Goal: Task Accomplishment & Management: Use online tool/utility

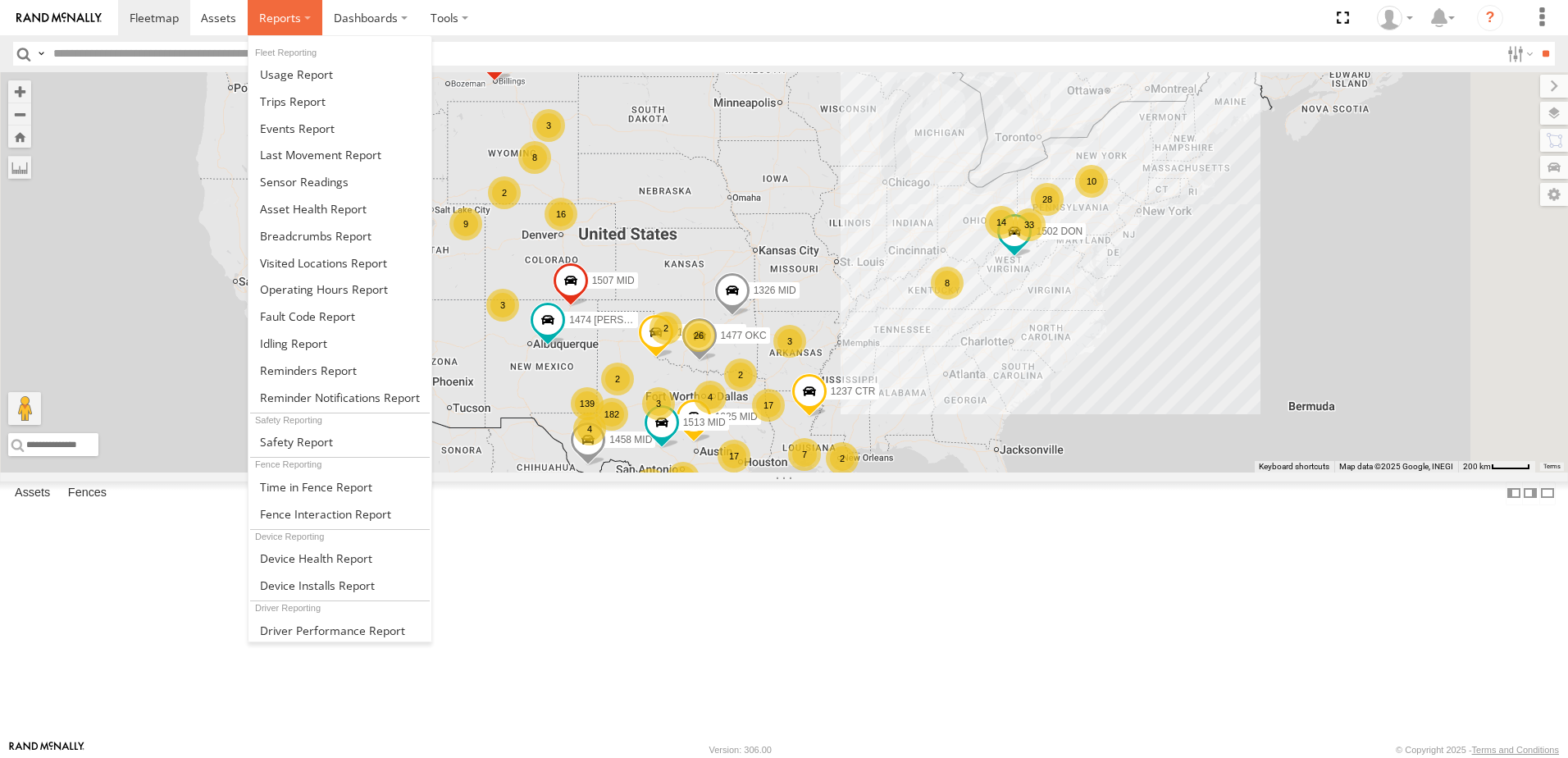
click at [311, 25] on label at bounding box center [284, 17] width 74 height 35
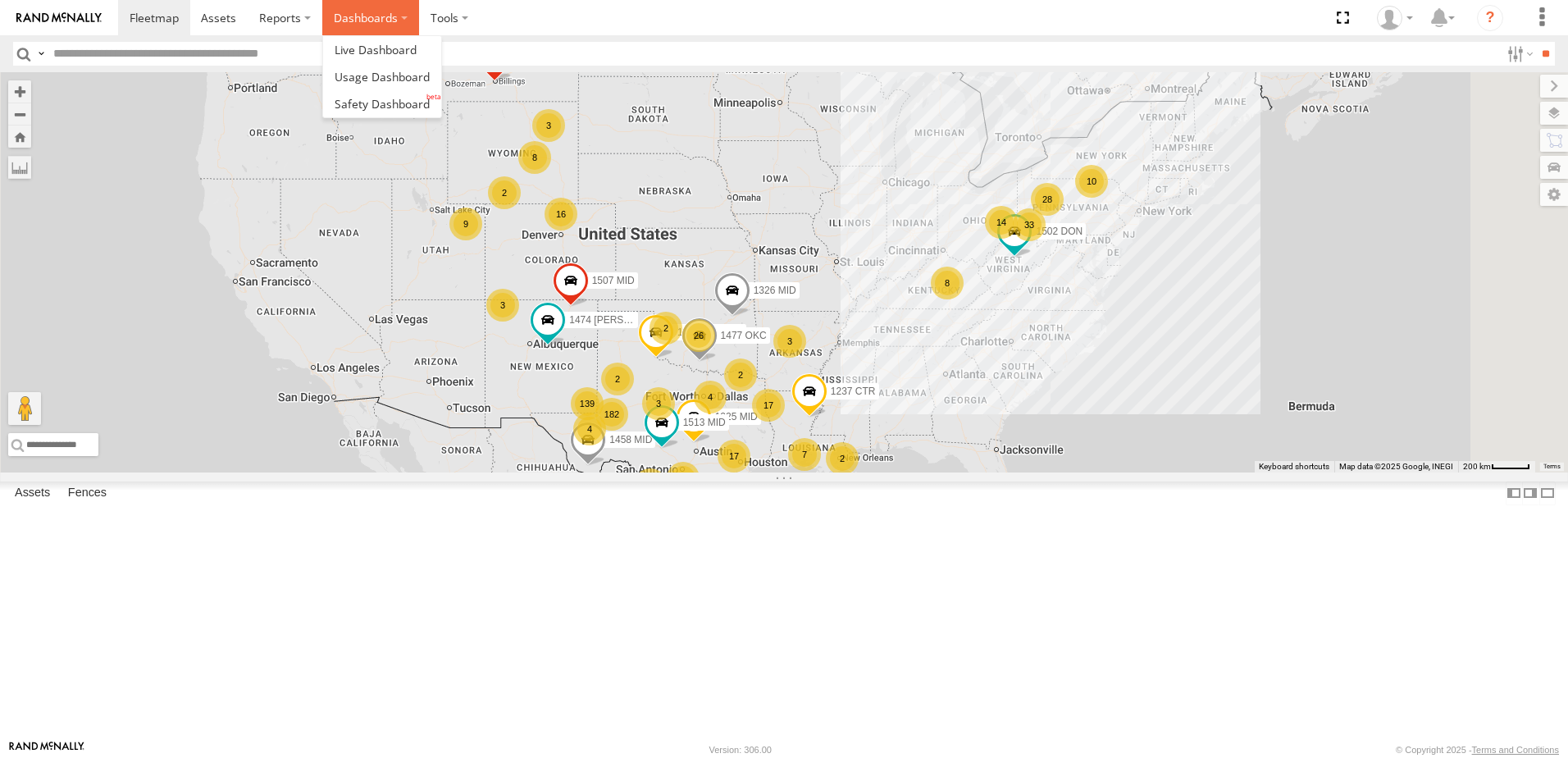
click at [406, 17] on label "Dashboards" at bounding box center [370, 17] width 96 height 35
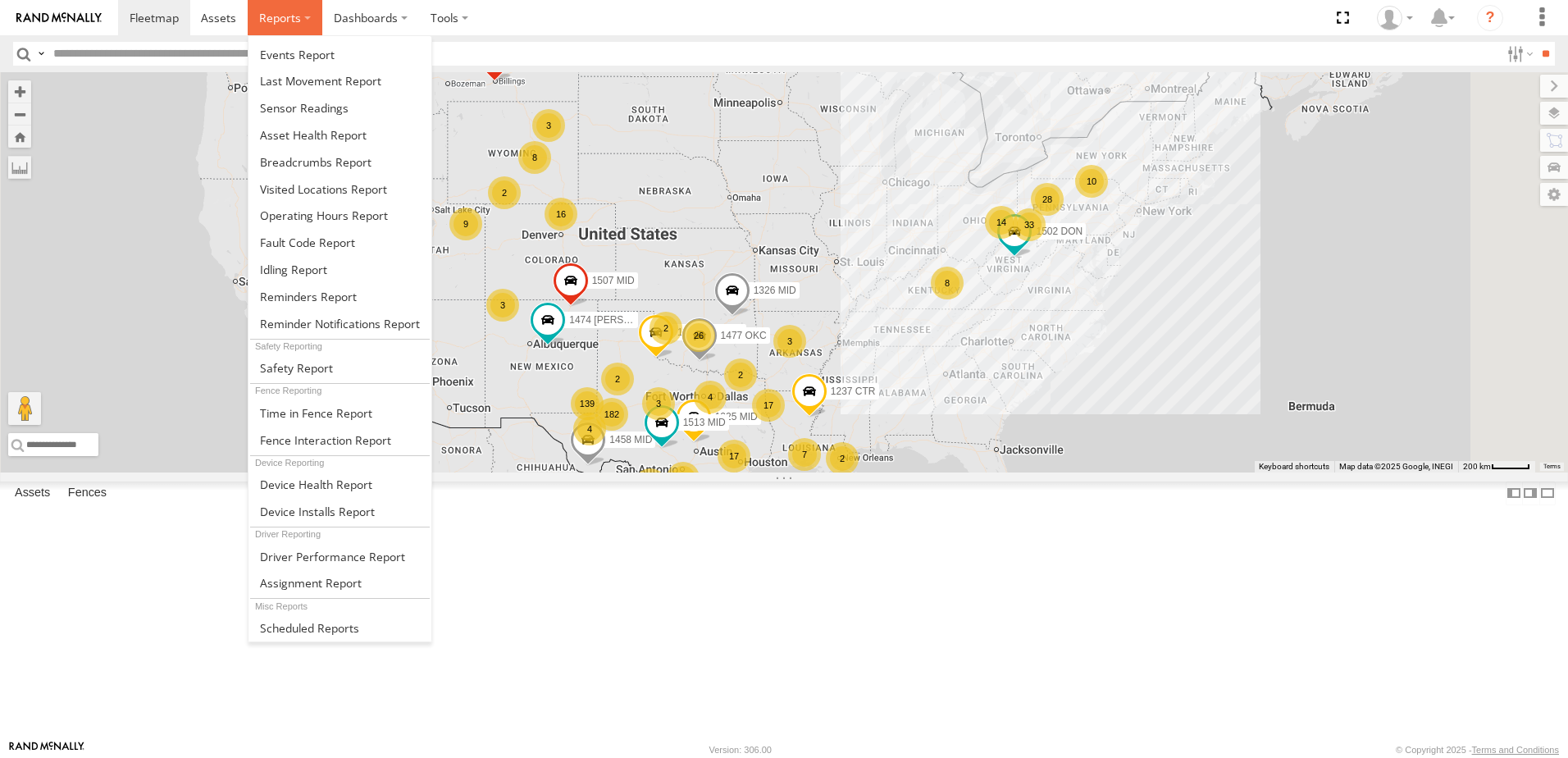
click at [299, 11] on label at bounding box center [284, 17] width 74 height 35
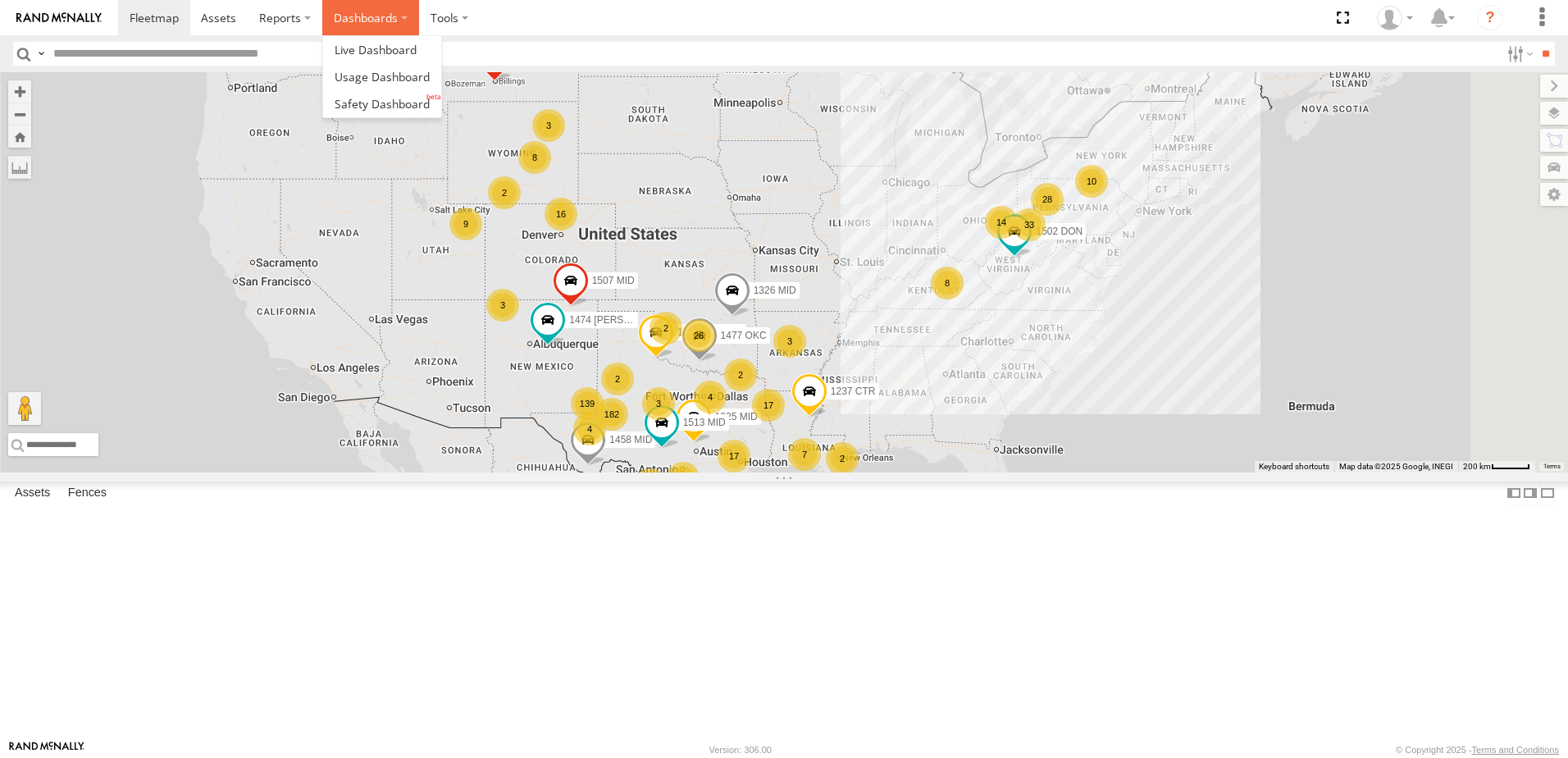
click at [327, 17] on label "Dashboards" at bounding box center [370, 17] width 96 height 35
click at [366, 107] on span at bounding box center [383, 104] width 95 height 16
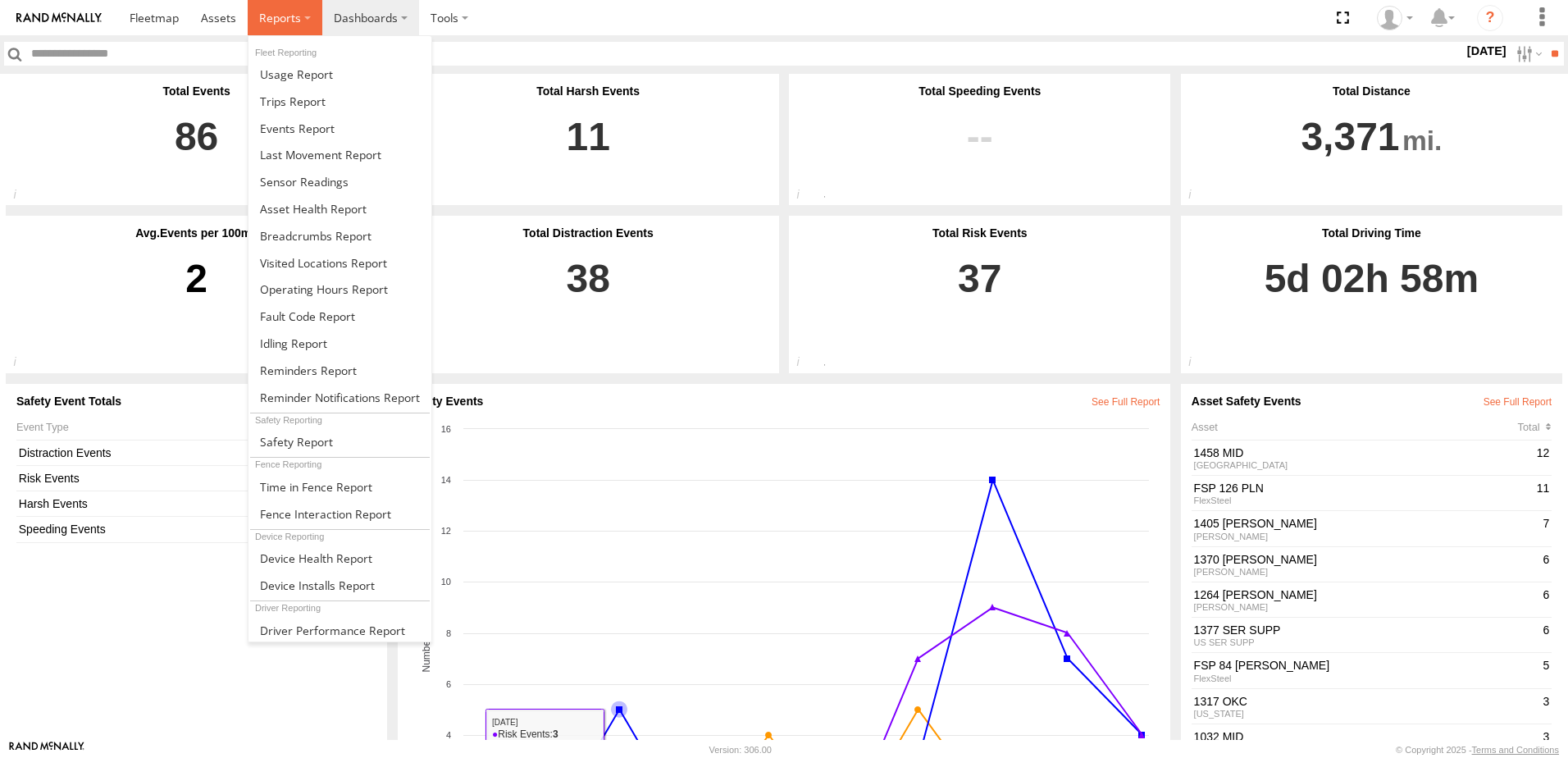
click at [290, 16] on span at bounding box center [280, 17] width 42 height 16
click at [301, 131] on span at bounding box center [296, 128] width 74 height 16
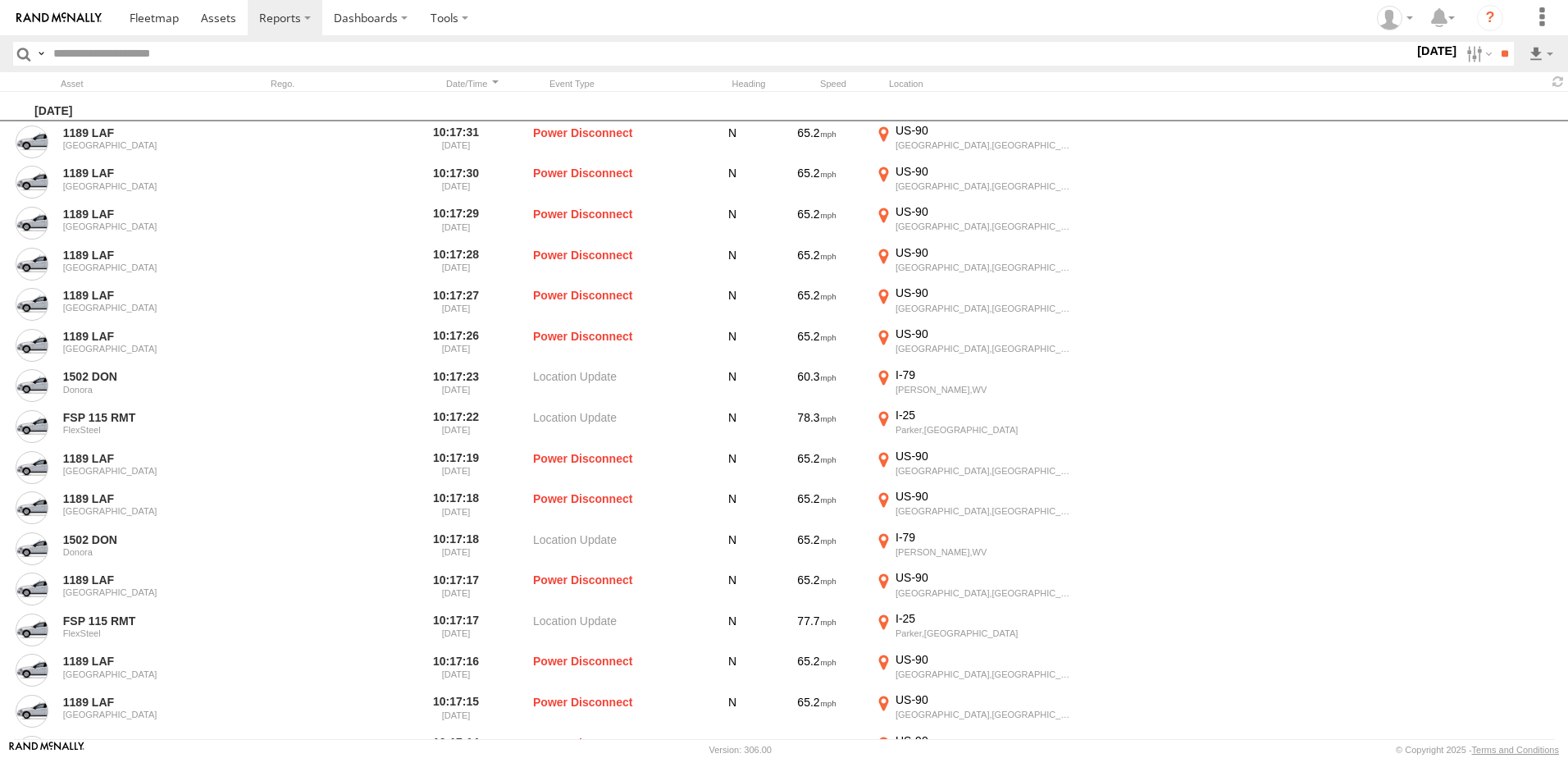
click at [443, 45] on input "text" at bounding box center [730, 54] width 1367 height 24
type input "******"
click at [1495, 42] on input "**" at bounding box center [1504, 54] width 19 height 24
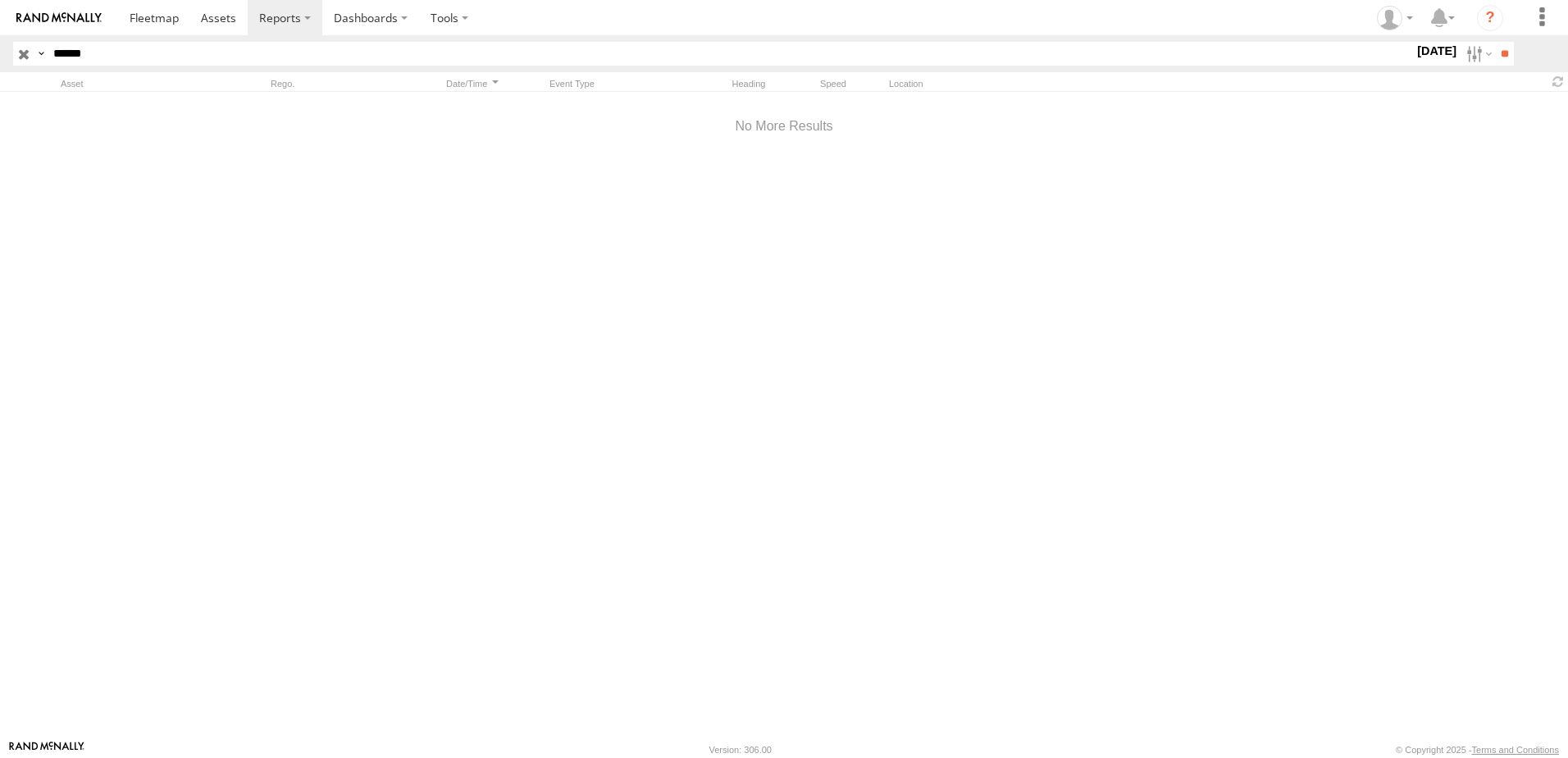
click at [1440, 51] on label "27 Aug 25" at bounding box center [1437, 51] width 46 height 18
click at [0, 0] on label at bounding box center [0, 0] width 0 height 0
click at [1414, 60] on label "27 Aug 25" at bounding box center [1437, 51] width 46 height 18
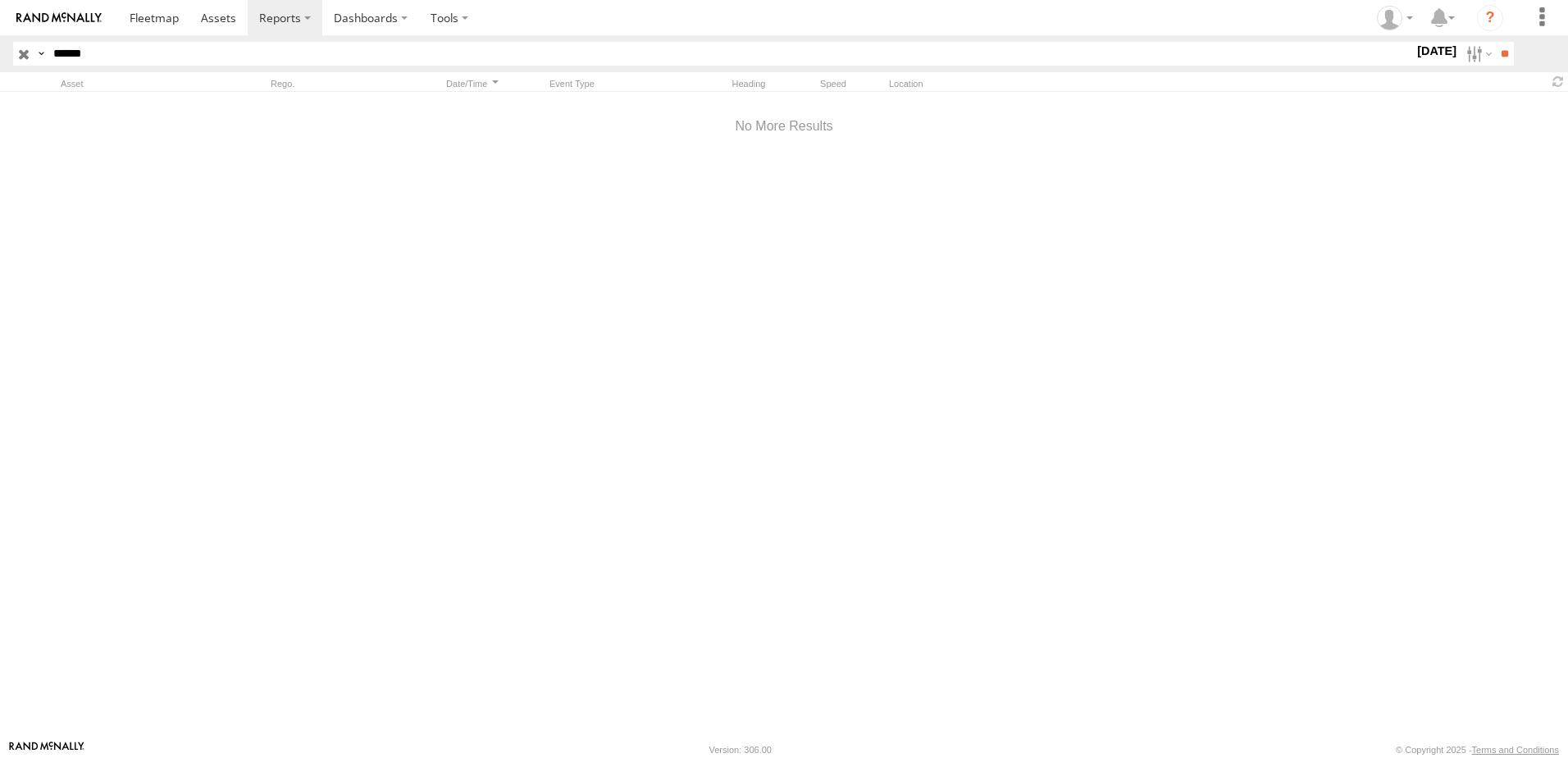
click at [1437, 51] on label "27 Aug 25" at bounding box center [1437, 51] width 46 height 18
click at [0, 0] on label at bounding box center [0, 0] width 0 height 0
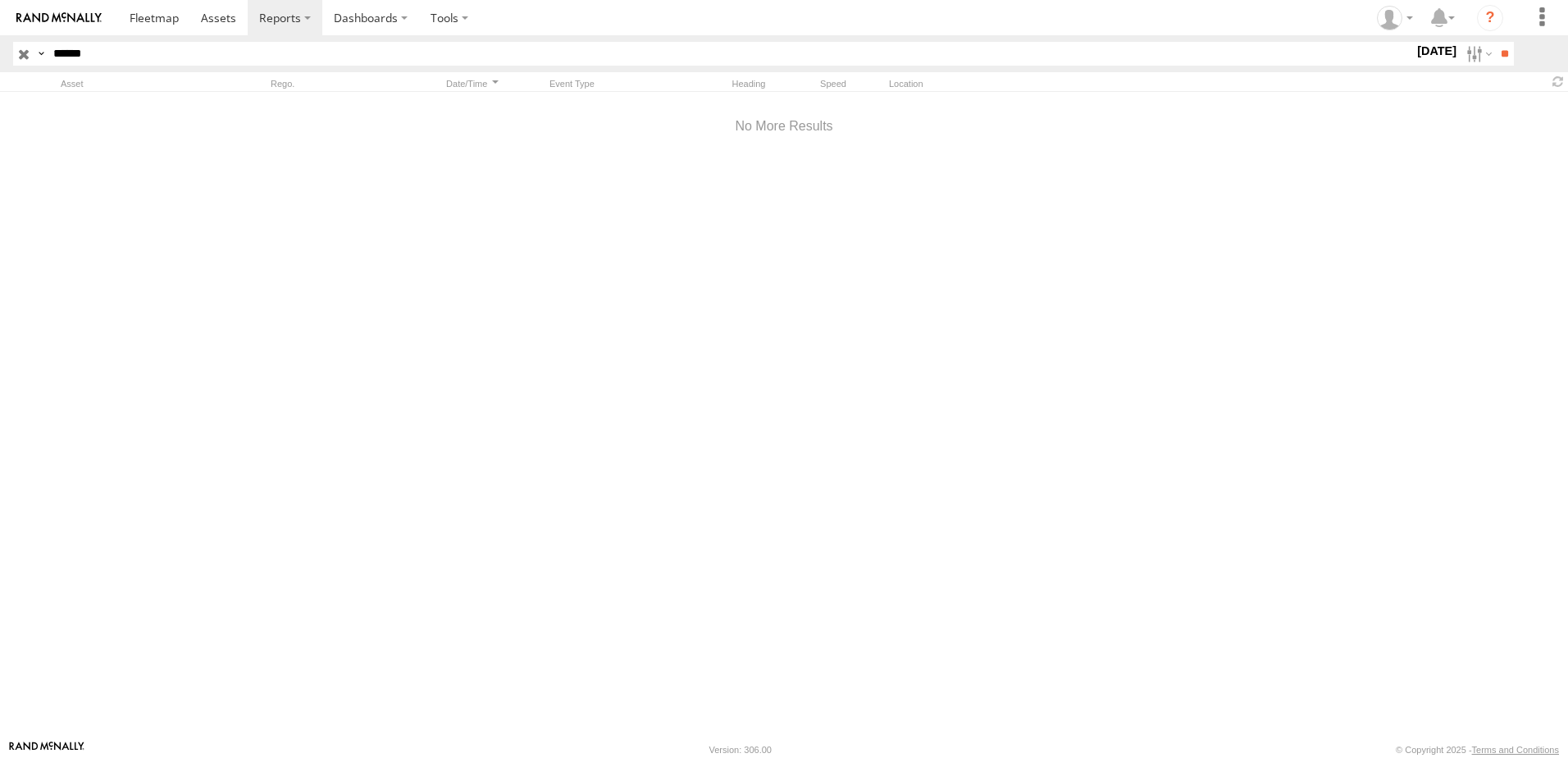
click at [0, 0] on label at bounding box center [0, 0] width 0 height 0
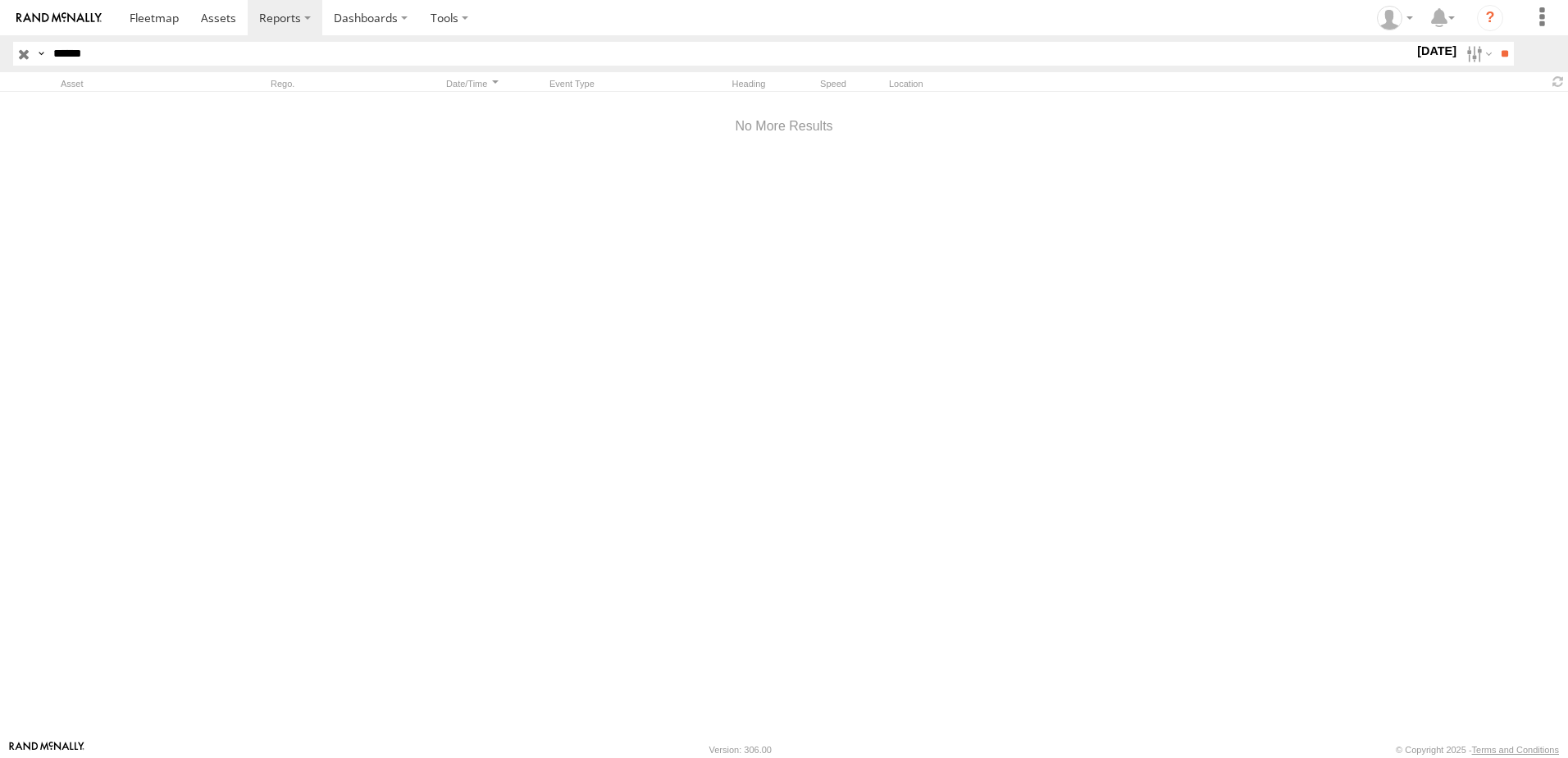
click at [0, 0] on label at bounding box center [0, 0] width 0 height 0
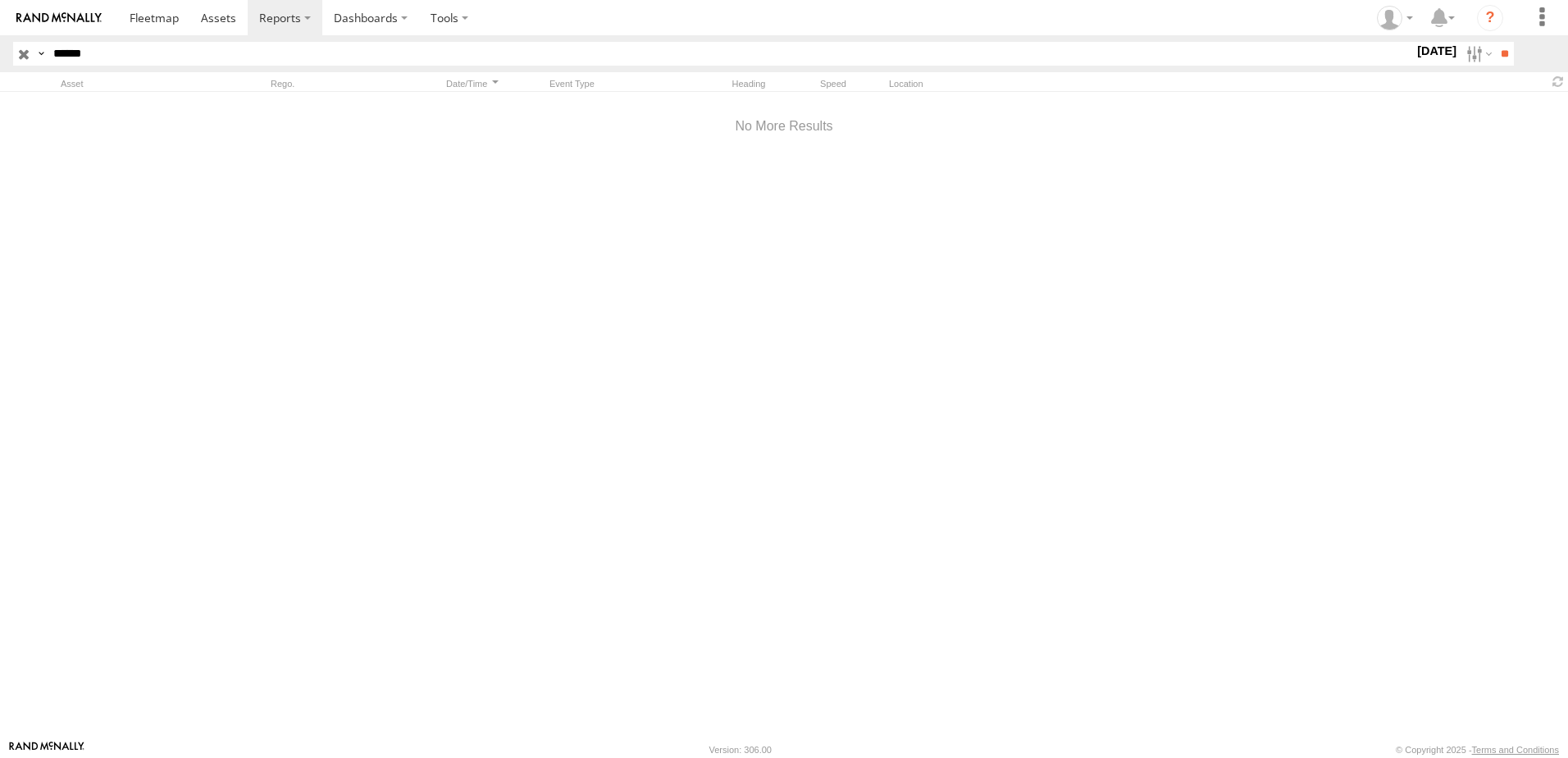
click at [0, 0] on label at bounding box center [0, 0] width 0 height 0
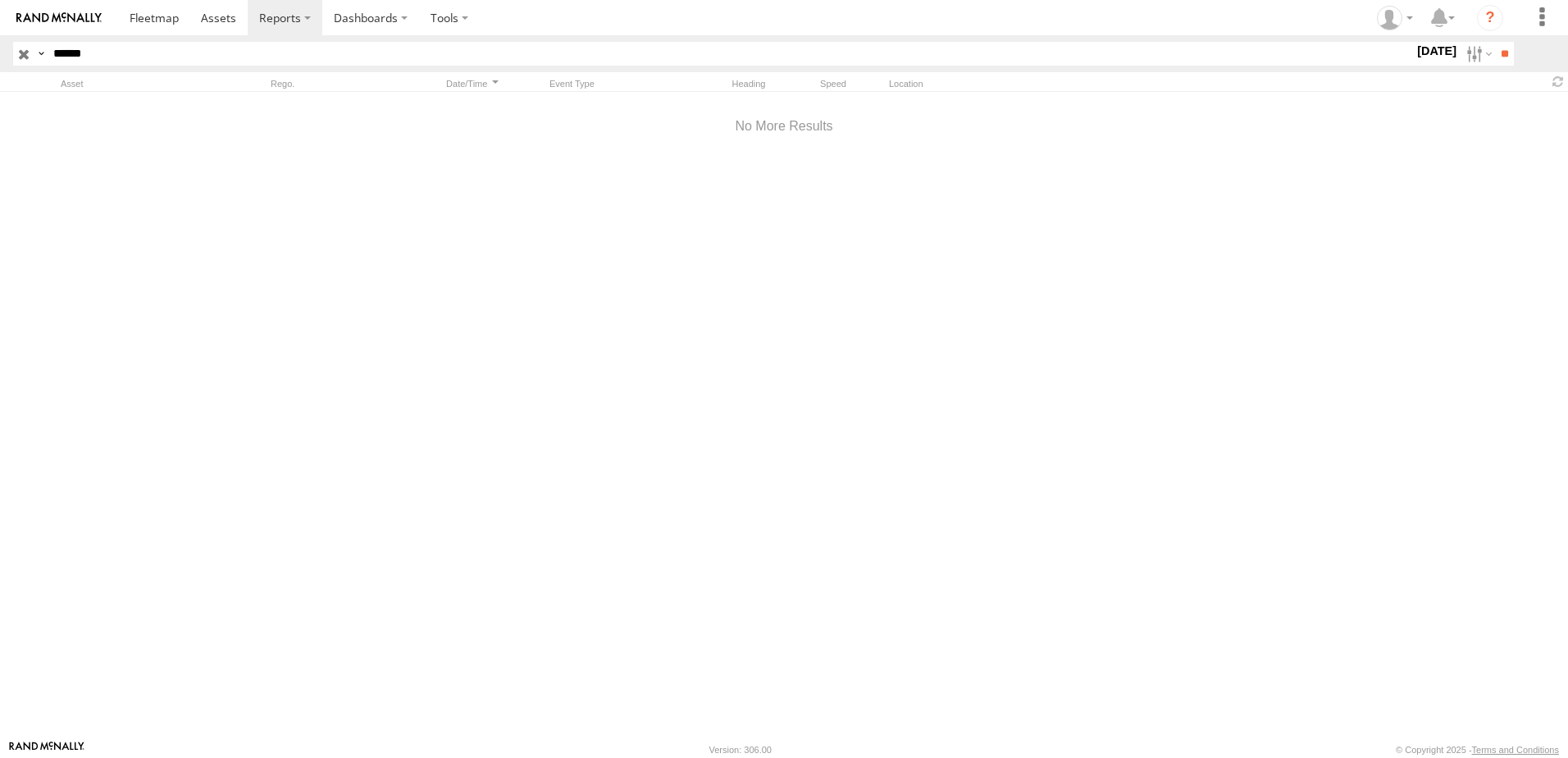
click at [0, 0] on label at bounding box center [0, 0] width 0 height 0
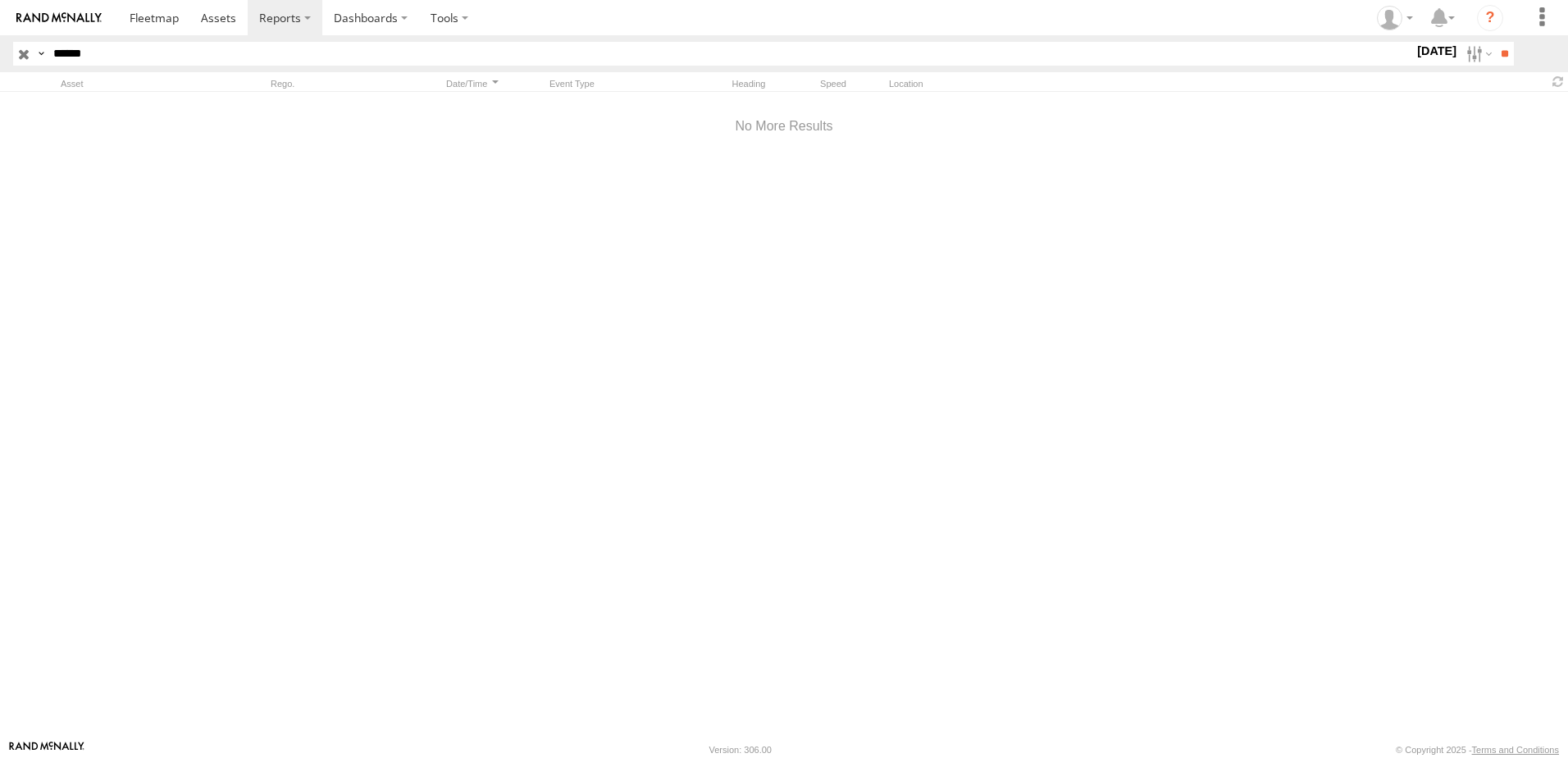
click at [0, 0] on label at bounding box center [0, 0] width 0 height 0
click at [1505, 61] on input "**" at bounding box center [1504, 54] width 19 height 24
click at [364, 12] on label "Dashboards" at bounding box center [370, 17] width 96 height 35
click at [433, 7] on label at bounding box center [450, 17] width 61 height 35
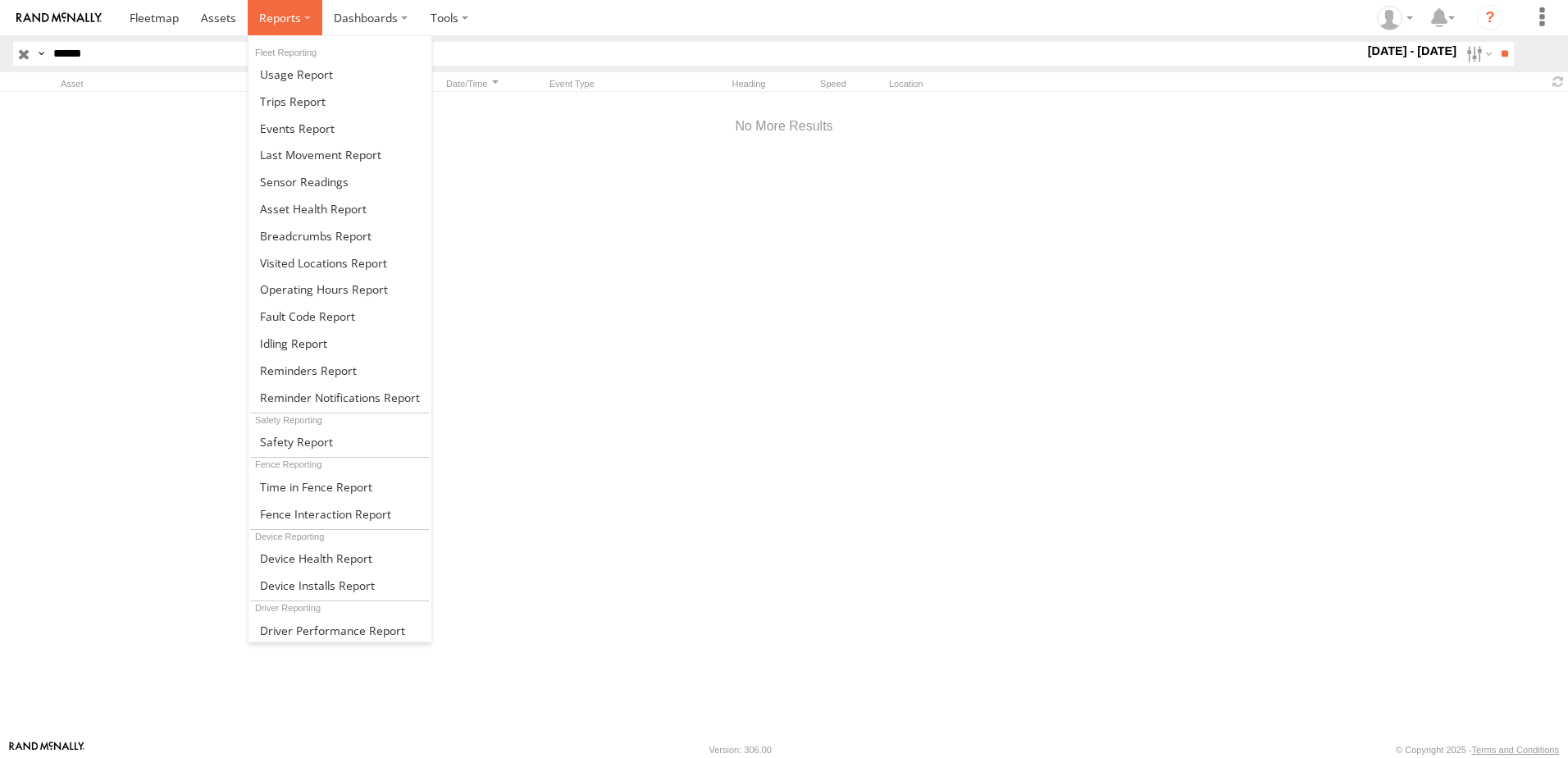
click at [274, 12] on span at bounding box center [280, 17] width 42 height 16
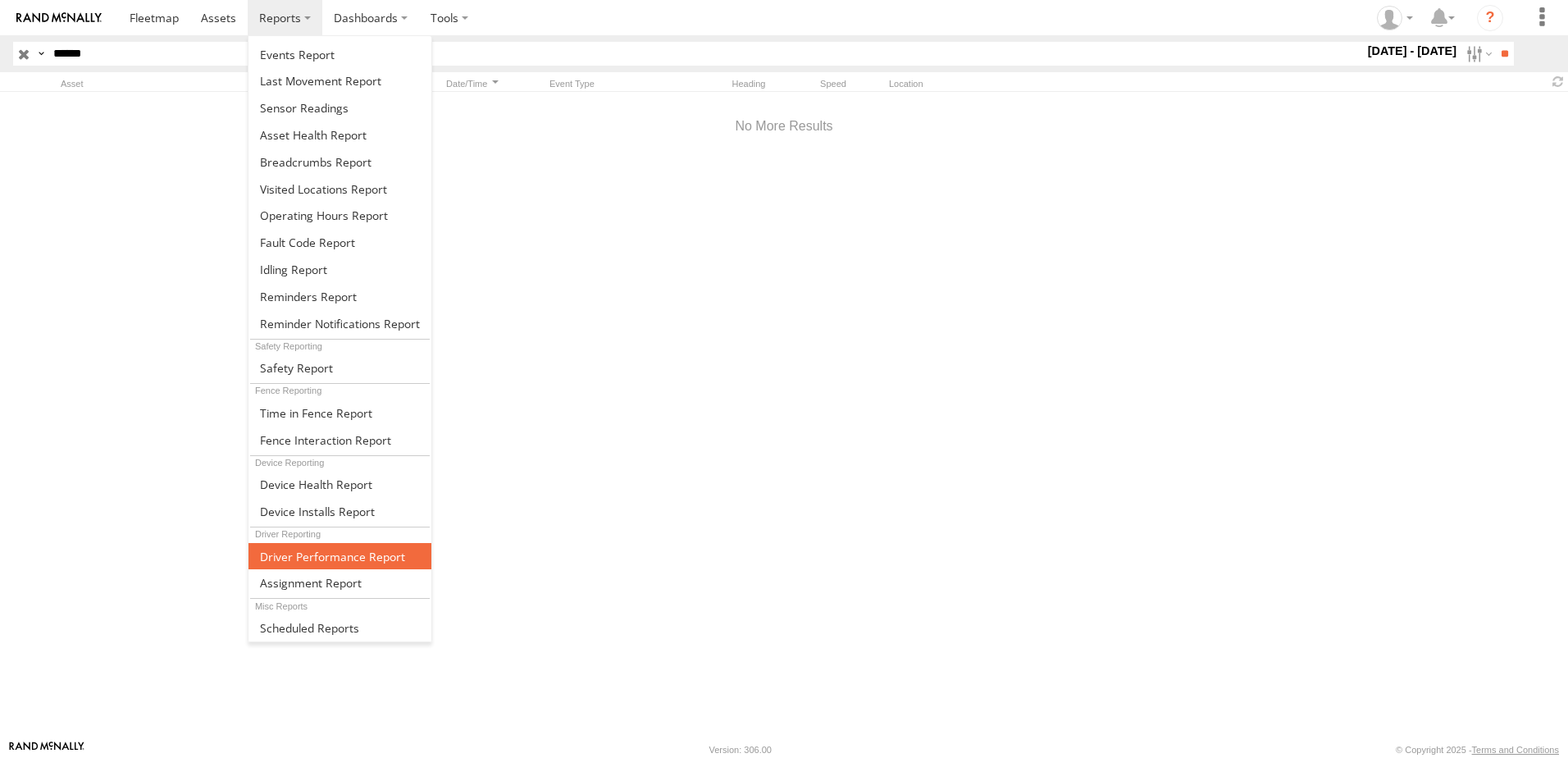
click at [369, 560] on span at bounding box center [332, 556] width 145 height 16
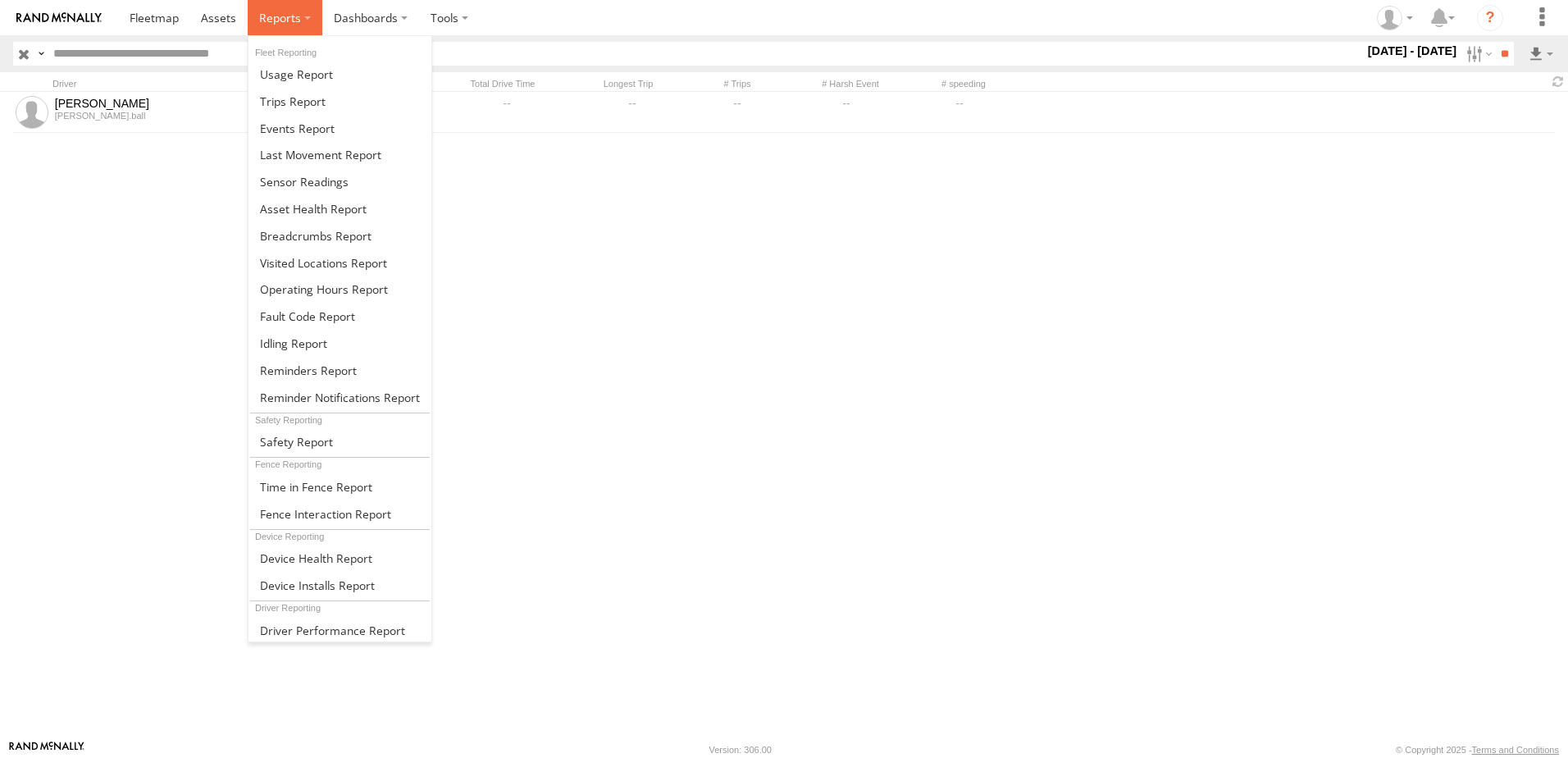
click at [289, 10] on span at bounding box center [280, 17] width 42 height 16
click at [319, 125] on span at bounding box center [296, 128] width 74 height 16
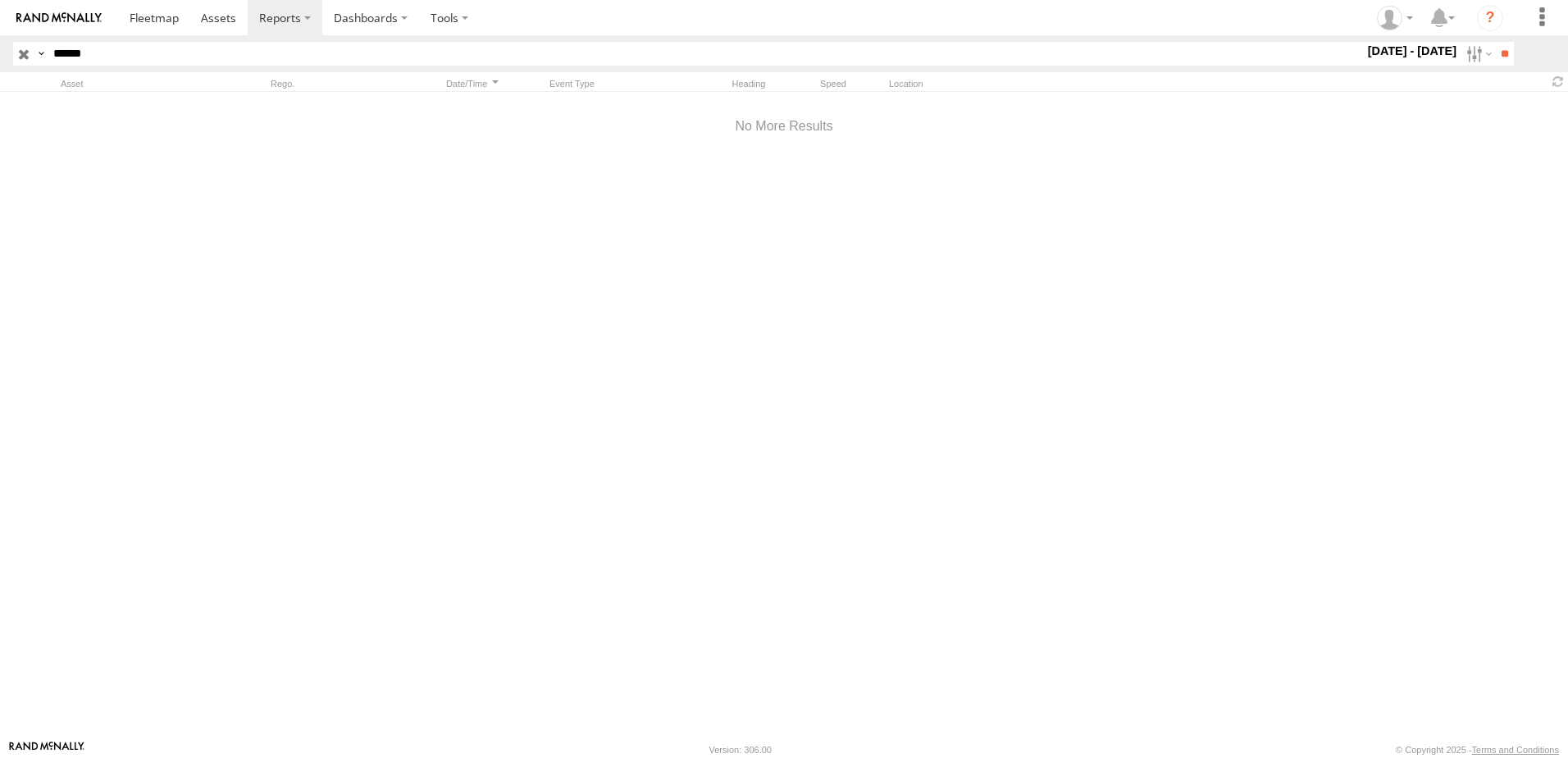
click at [364, 54] on input "******" at bounding box center [705, 54] width 1317 height 24
click at [1460, 54] on label at bounding box center [1477, 54] width 35 height 24
click at [0, 0] on label at bounding box center [0, 0] width 0 height 0
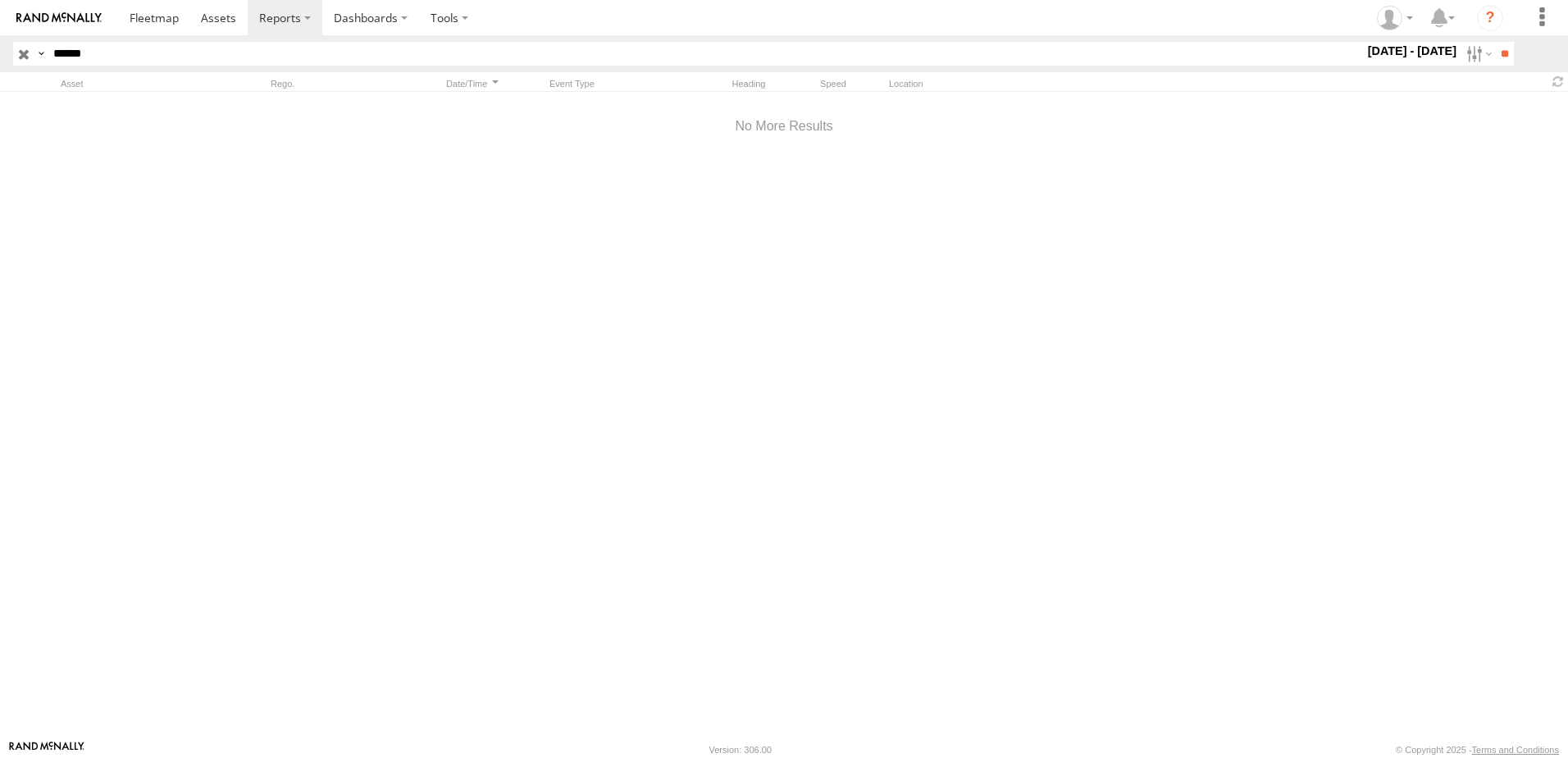
click at [0, 0] on label at bounding box center [0, 0] width 0 height 0
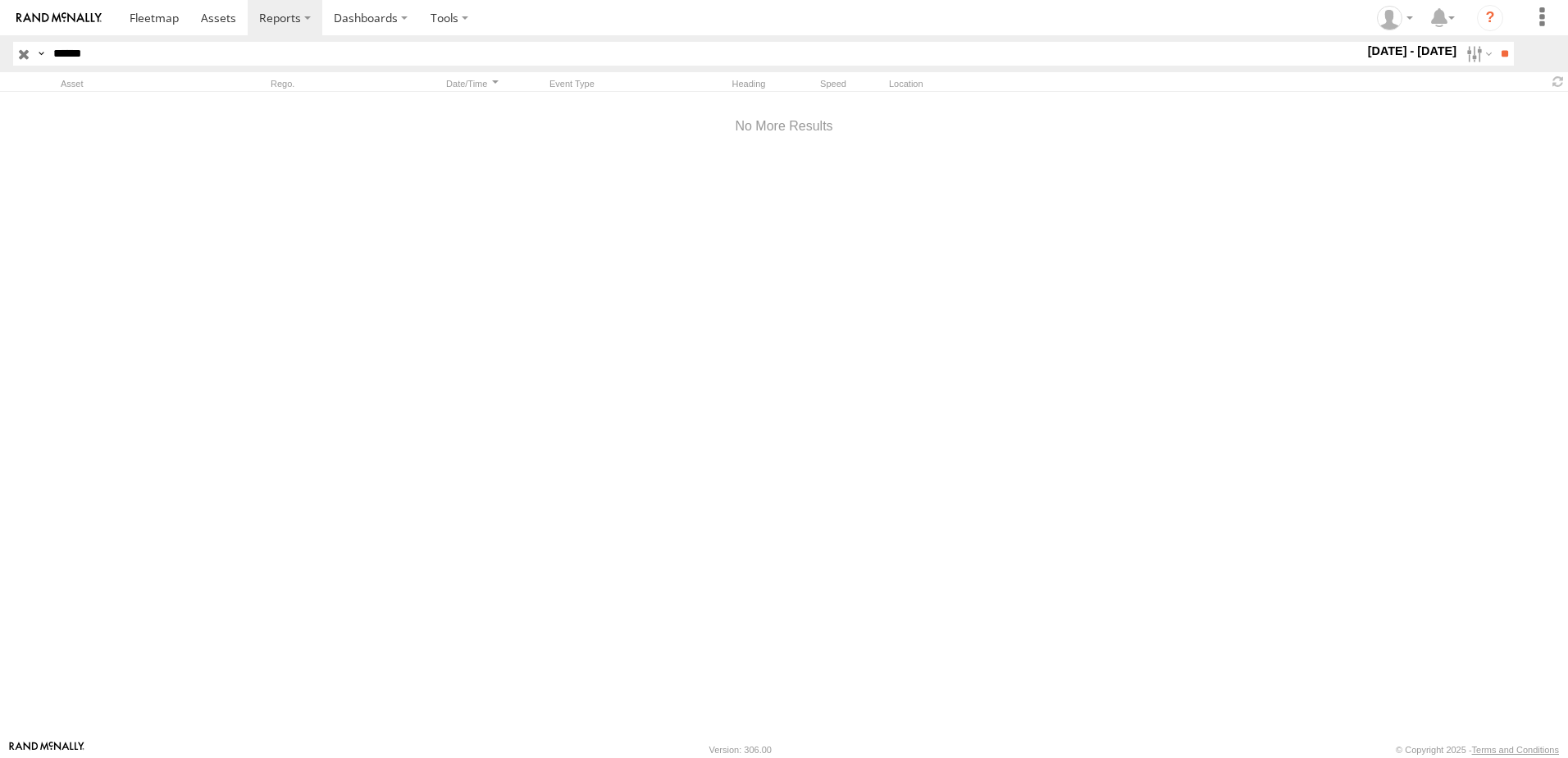
click at [0, 0] on label at bounding box center [0, 0] width 0 height 0
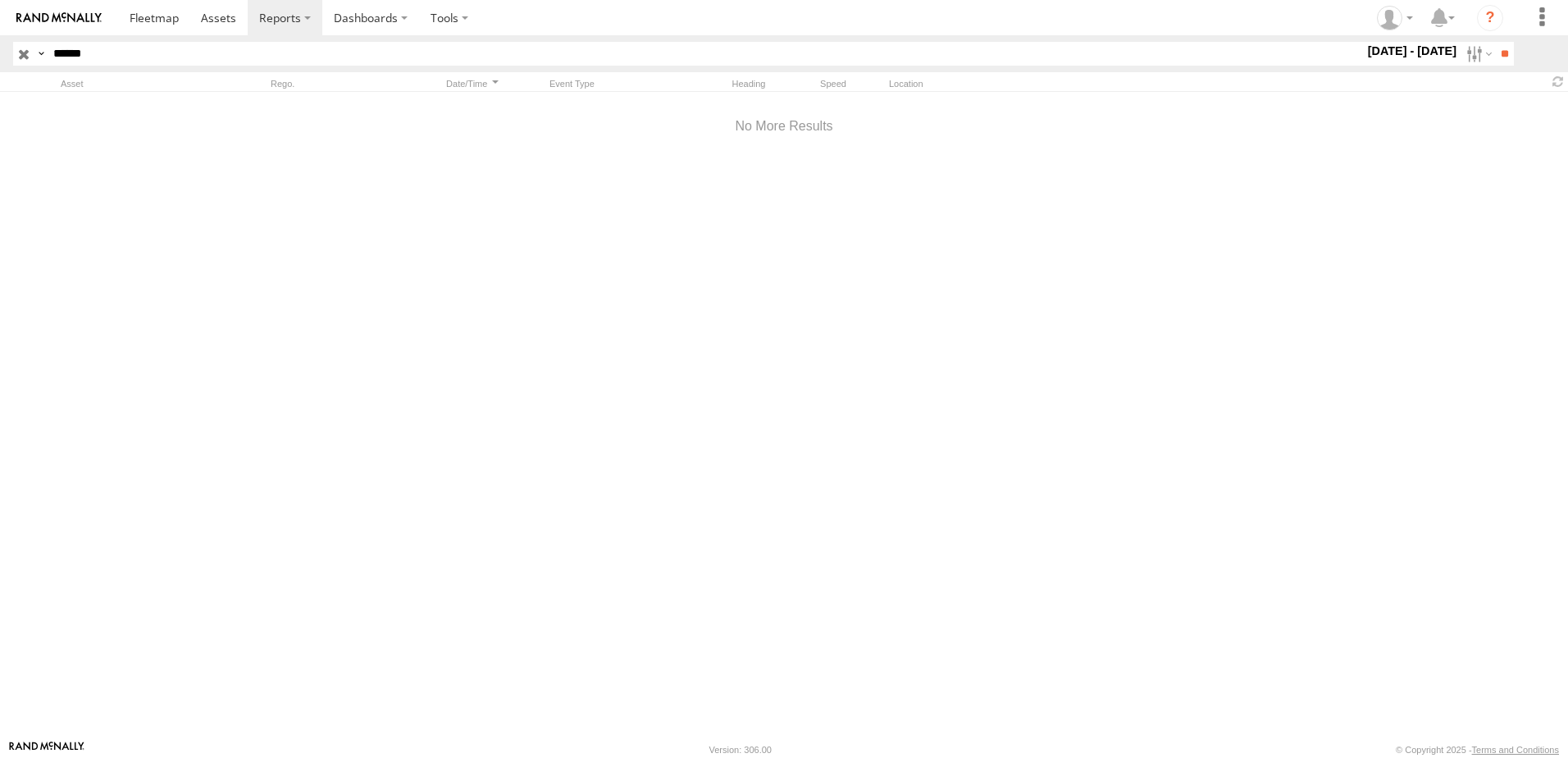
click at [0, 0] on label at bounding box center [0, 0] width 0 height 0
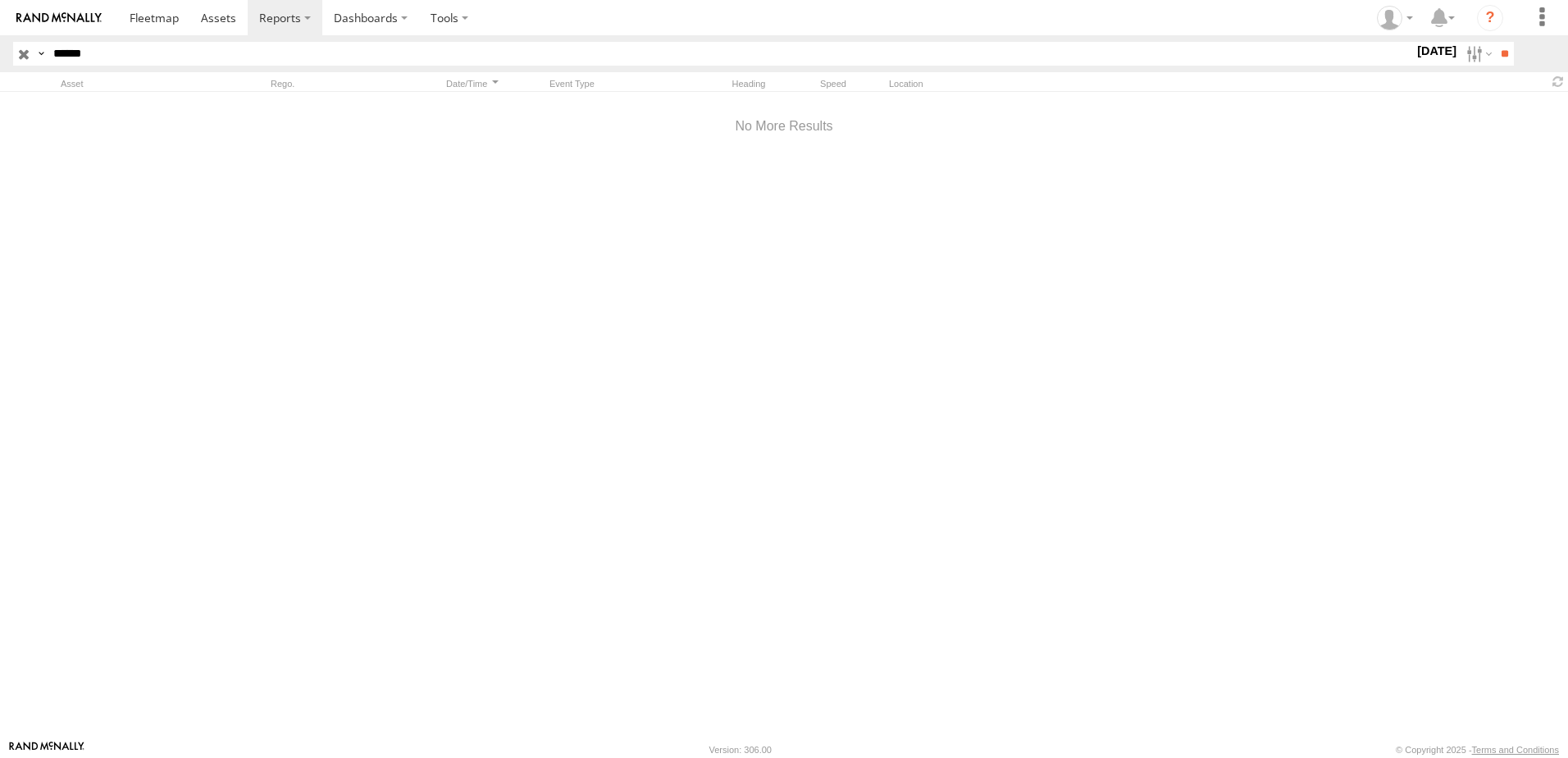
click at [0, 0] on label at bounding box center [0, 0] width 0 height 0
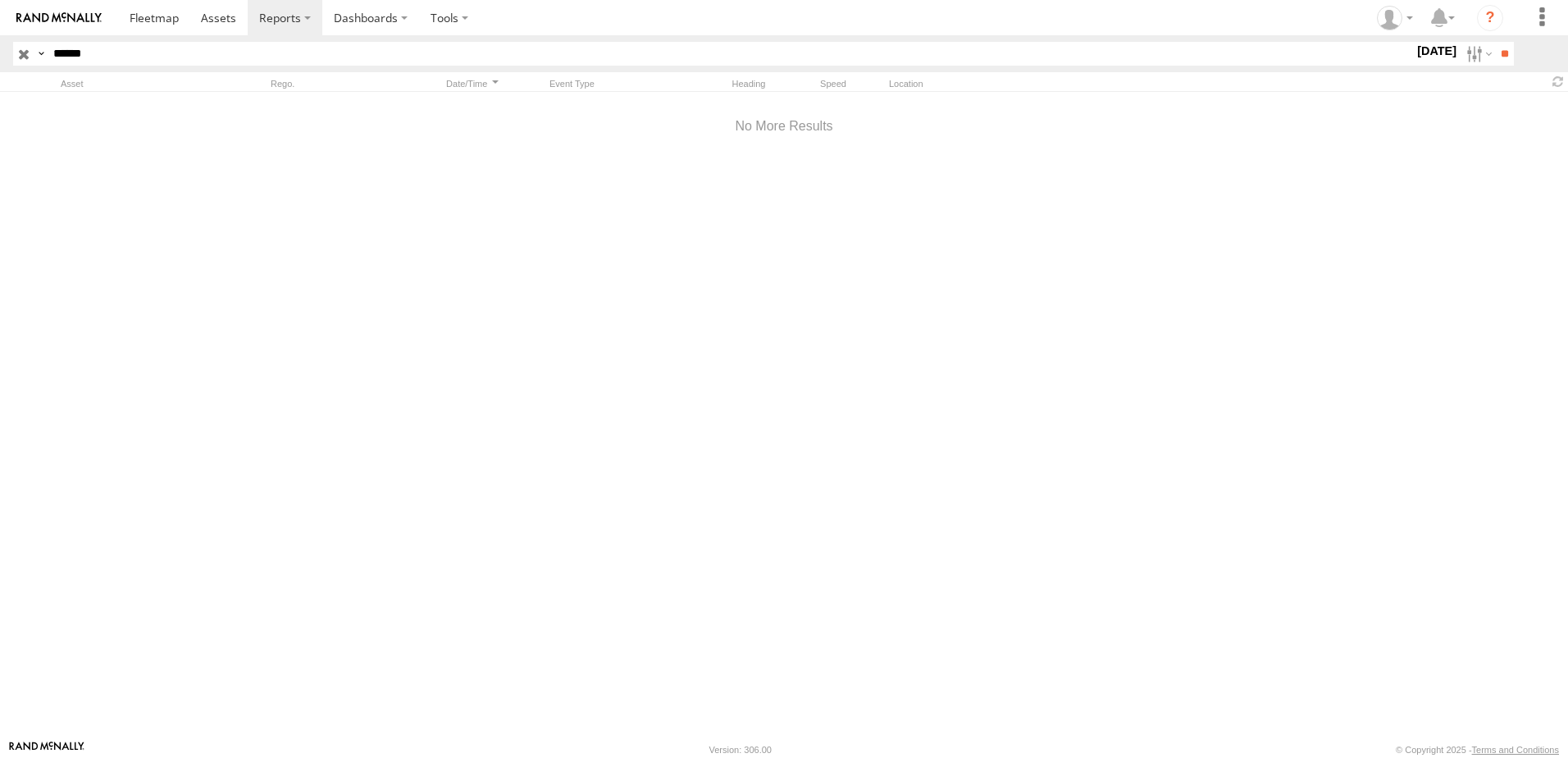
click at [0, 0] on label at bounding box center [0, 0] width 0 height 0
click at [1500, 58] on input "**" at bounding box center [1504, 54] width 19 height 24
click at [141, 50] on input "******" at bounding box center [705, 54] width 1317 height 24
type input "*******"
click at [1495, 42] on input "**" at bounding box center [1504, 54] width 19 height 24
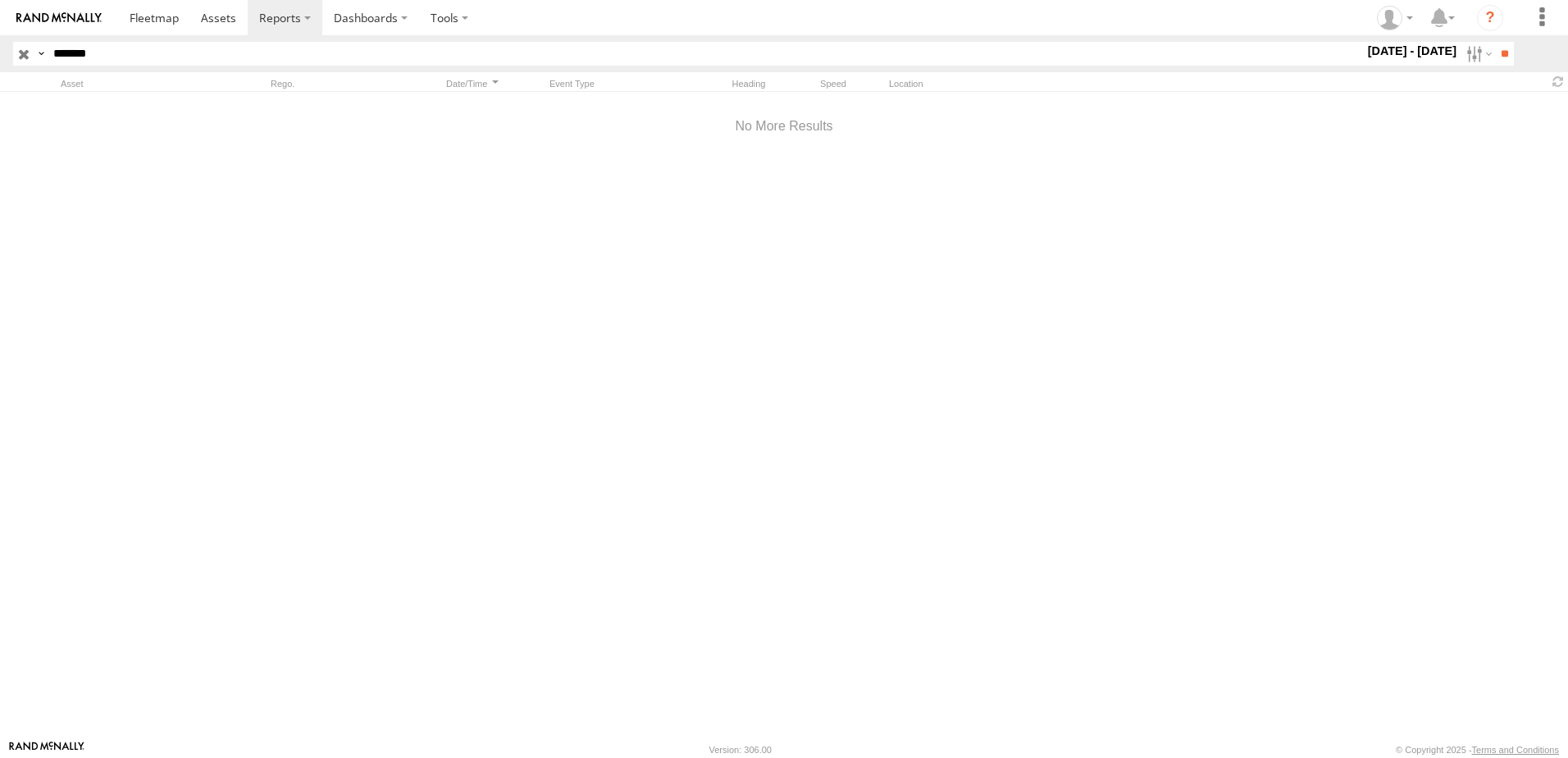
click at [1420, 57] on label "1 Mar - 1 May 24" at bounding box center [1412, 51] width 96 height 18
click at [0, 0] on label at bounding box center [0, 0] width 0 height 0
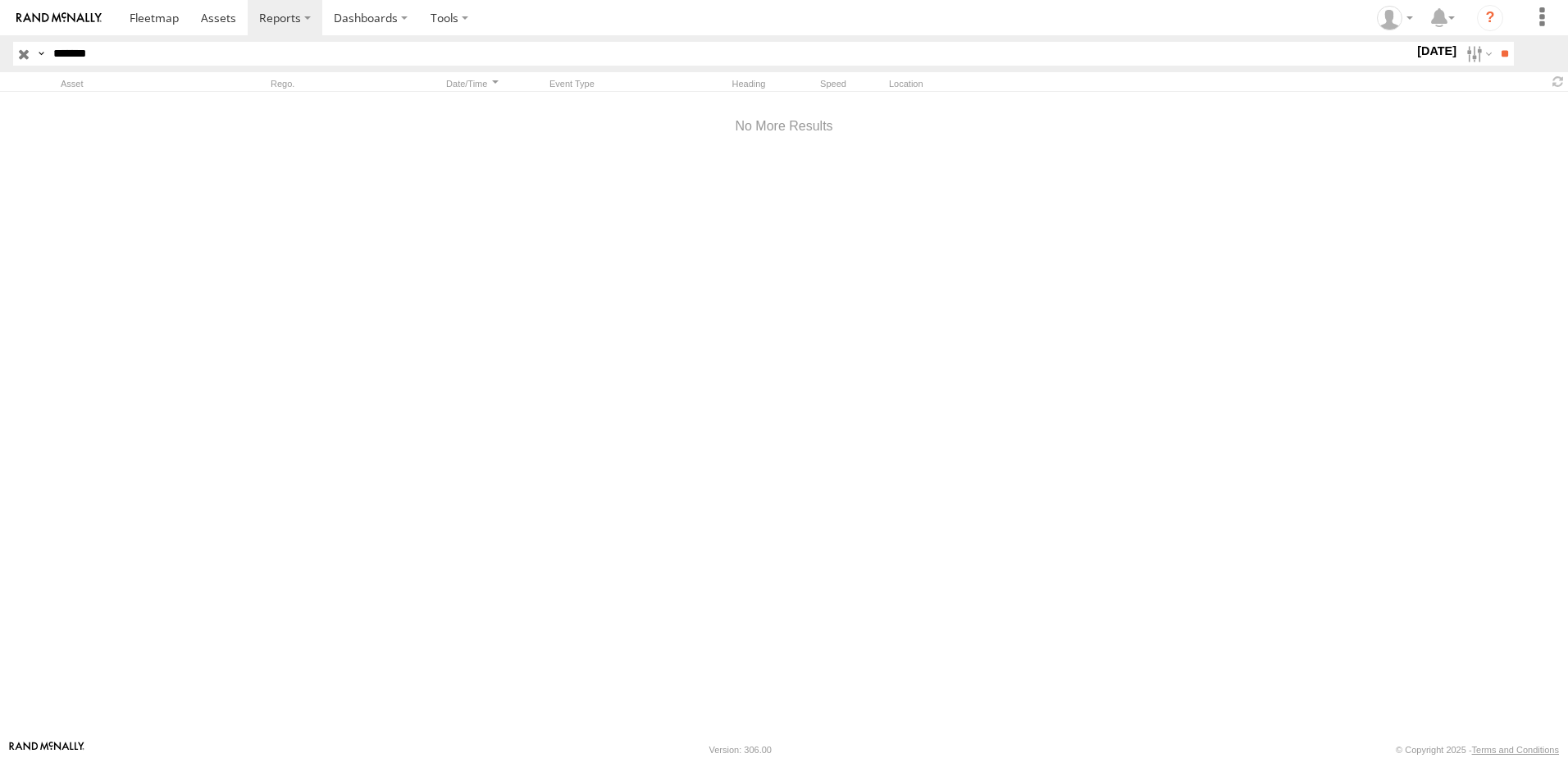
click at [0, 0] on div "S M T W T F S" at bounding box center [0, 0] width 0 height 0
click at [0, 0] on label at bounding box center [0, 0] width 0 height 0
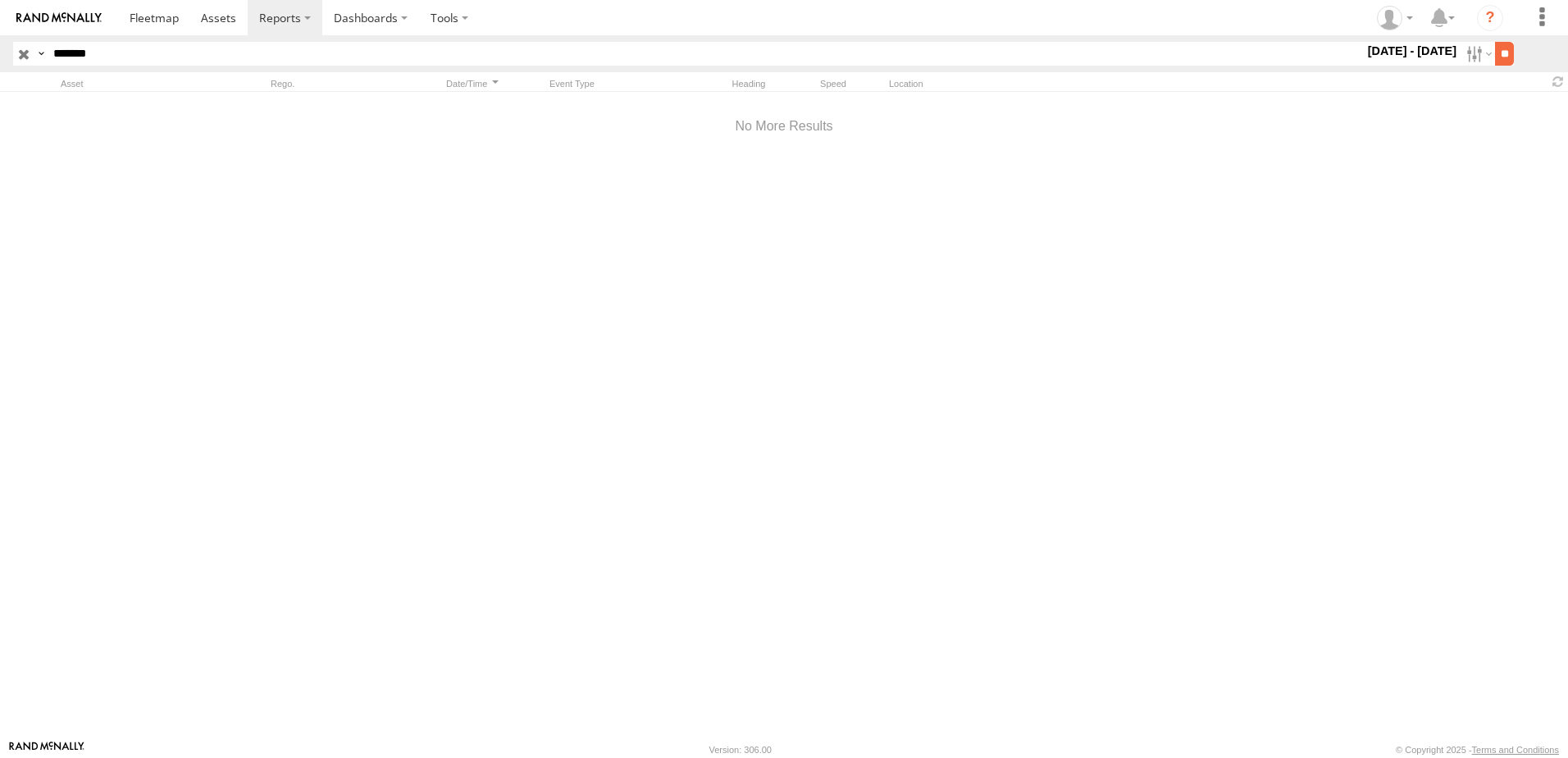
click at [1507, 48] on input "**" at bounding box center [1504, 54] width 19 height 24
click at [96, 14] on img at bounding box center [59, 17] width 85 height 12
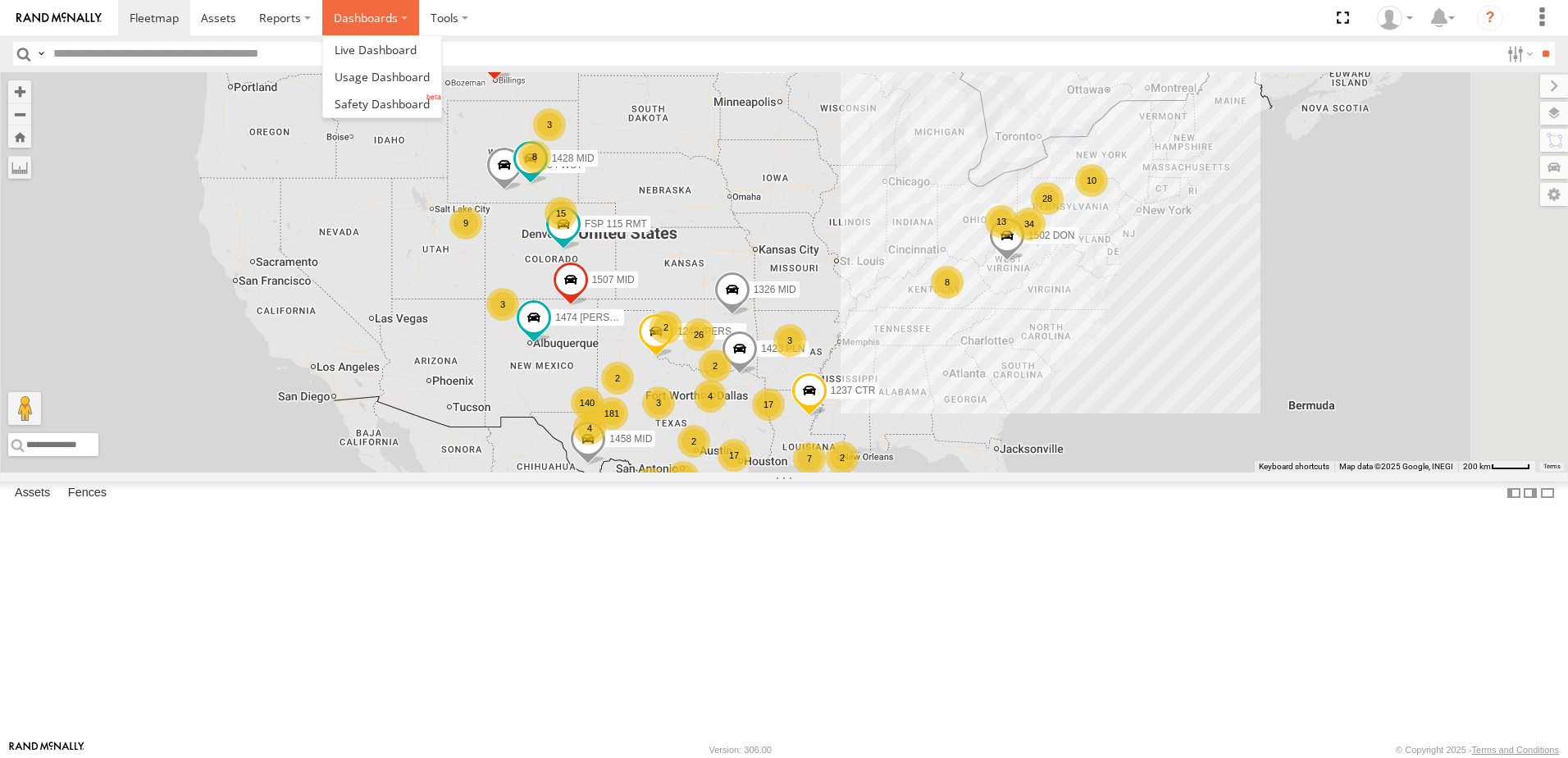
click at [362, 6] on label "Dashboards" at bounding box center [370, 17] width 96 height 35
click at [386, 91] on link at bounding box center [382, 103] width 118 height 27
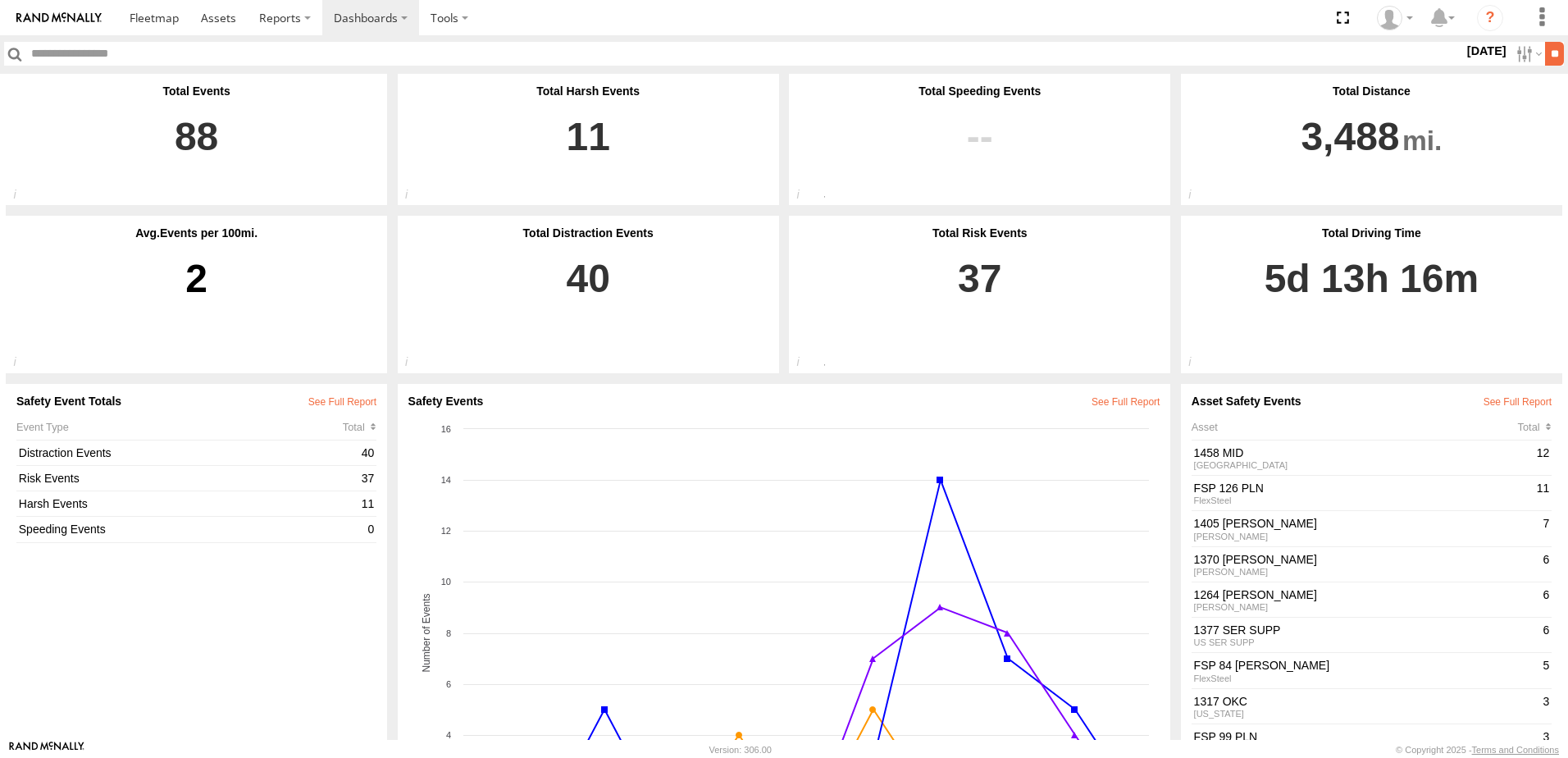
click at [1545, 59] on input "**" at bounding box center [1554, 54] width 19 height 24
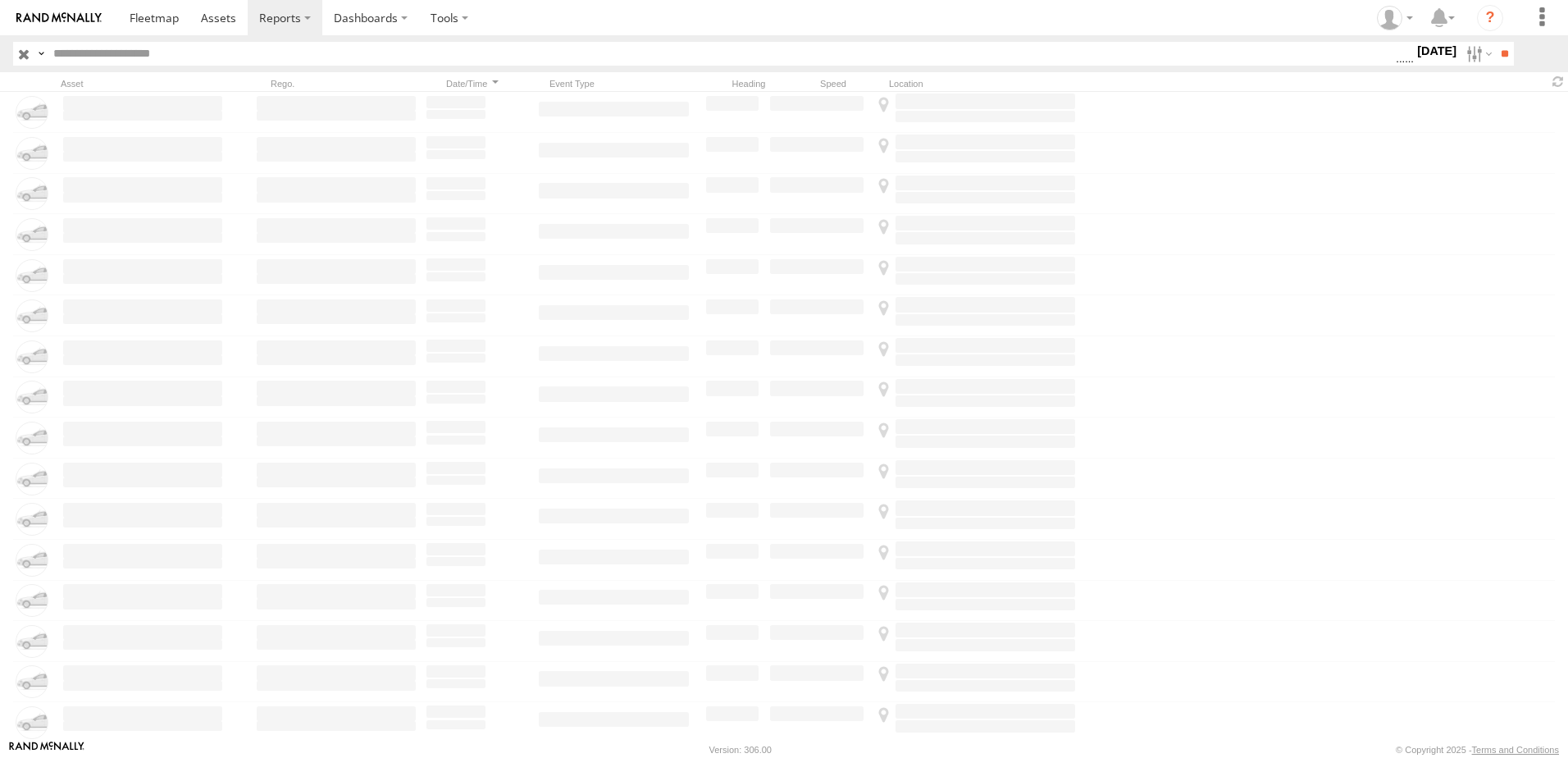
click at [1414, 47] on label "[DATE]" at bounding box center [1437, 51] width 46 height 18
click at [0, 0] on span "Driver Distracted" at bounding box center [0, 0] width 0 height 0
click at [0, 0] on span "Food or Drink" at bounding box center [0, 0] width 0 height 0
click at [0, 0] on span "Driver Smoking" at bounding box center [0, 0] width 0 height 0
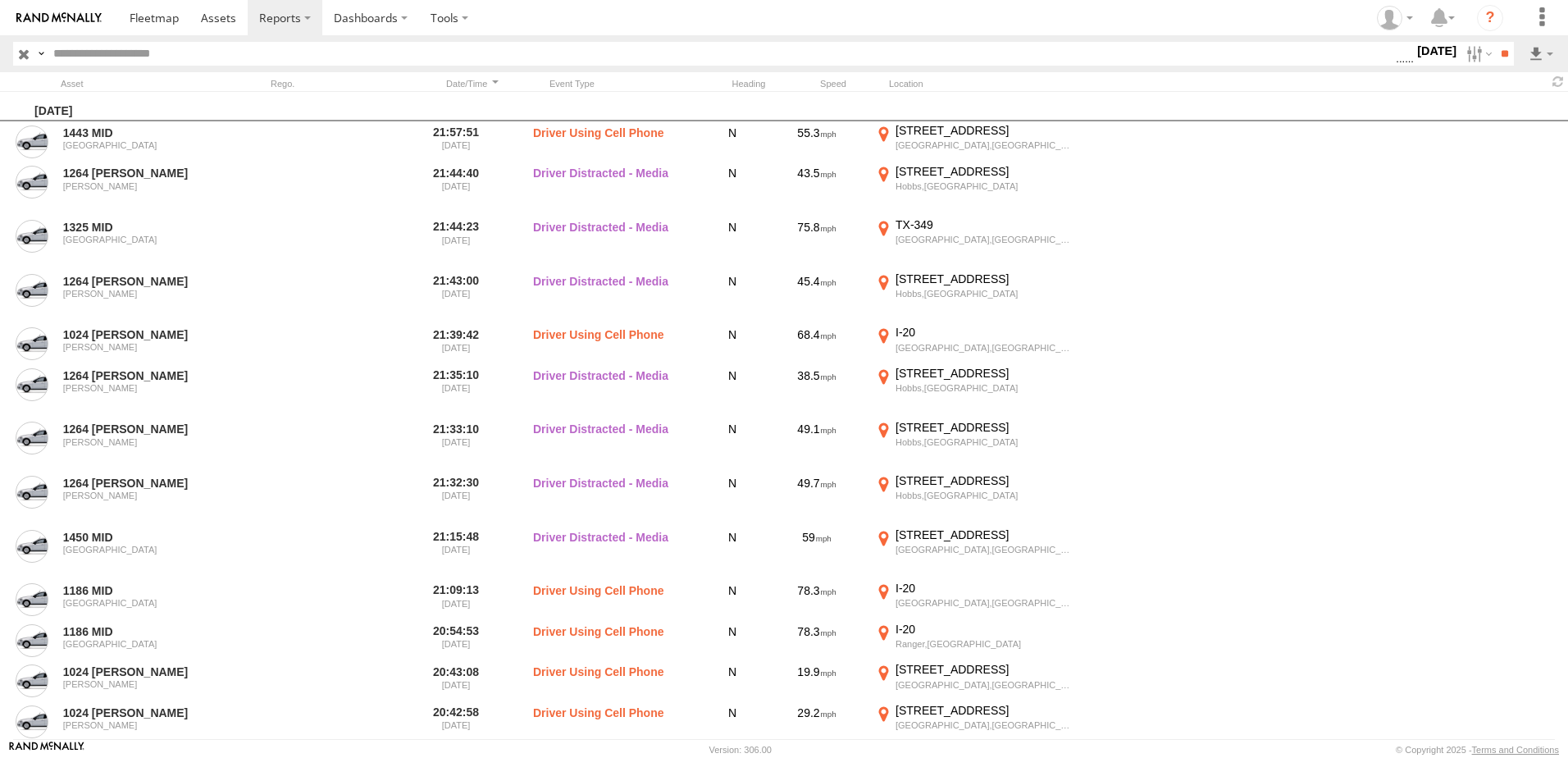
scroll to position [975, 0]
click at [0, 0] on span "Driver Distracted" at bounding box center [0, 0] width 0 height 0
click at [0, 0] on span "Food or Drink" at bounding box center [0, 0] width 0 height 0
click at [0, 0] on span "Driver Smoking" at bounding box center [0, 0] width 0 height 0
click at [1496, 50] on input "**" at bounding box center [1504, 54] width 19 height 24
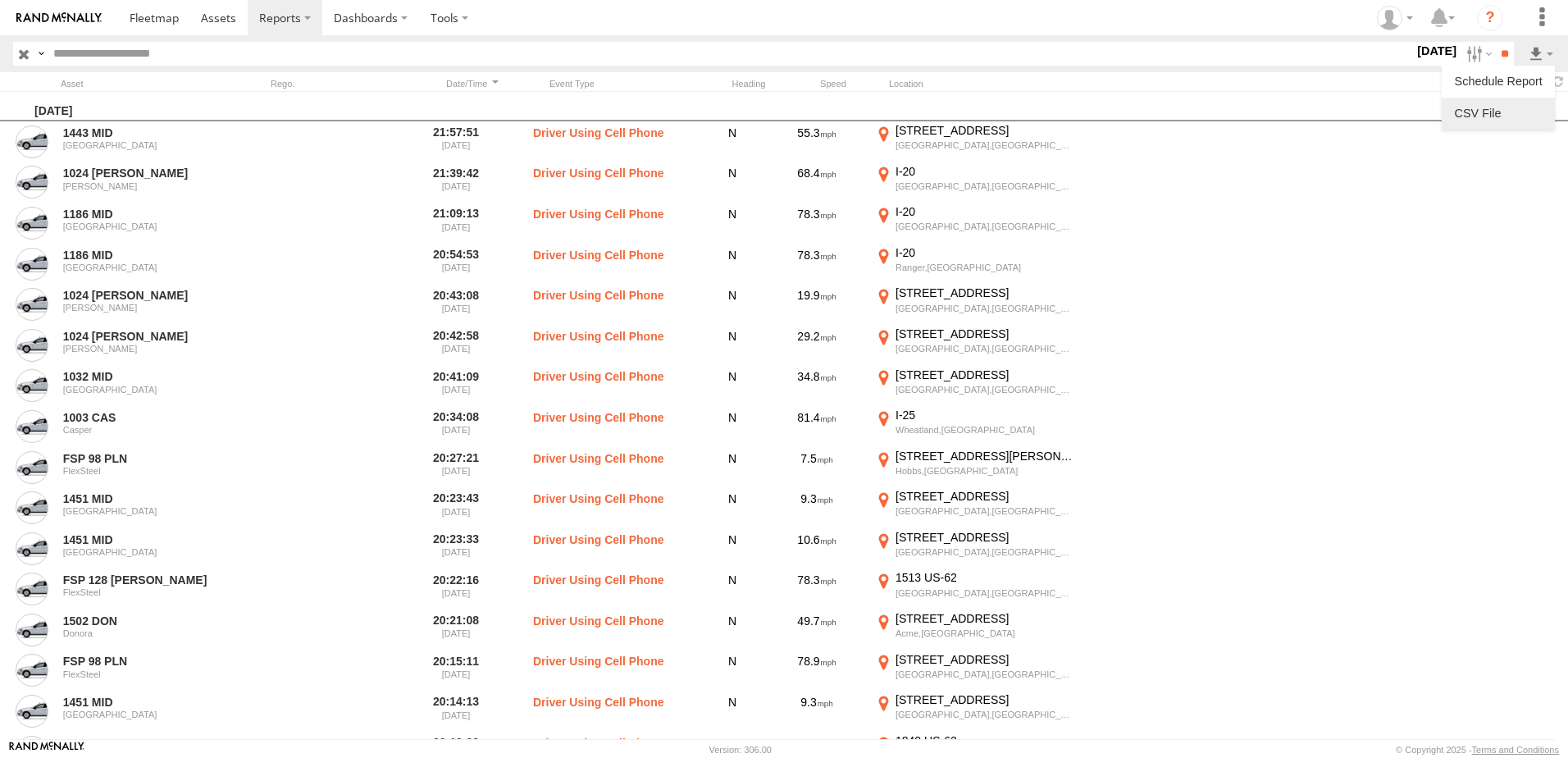
click at [1497, 116] on link at bounding box center [1497, 113] width 100 height 25
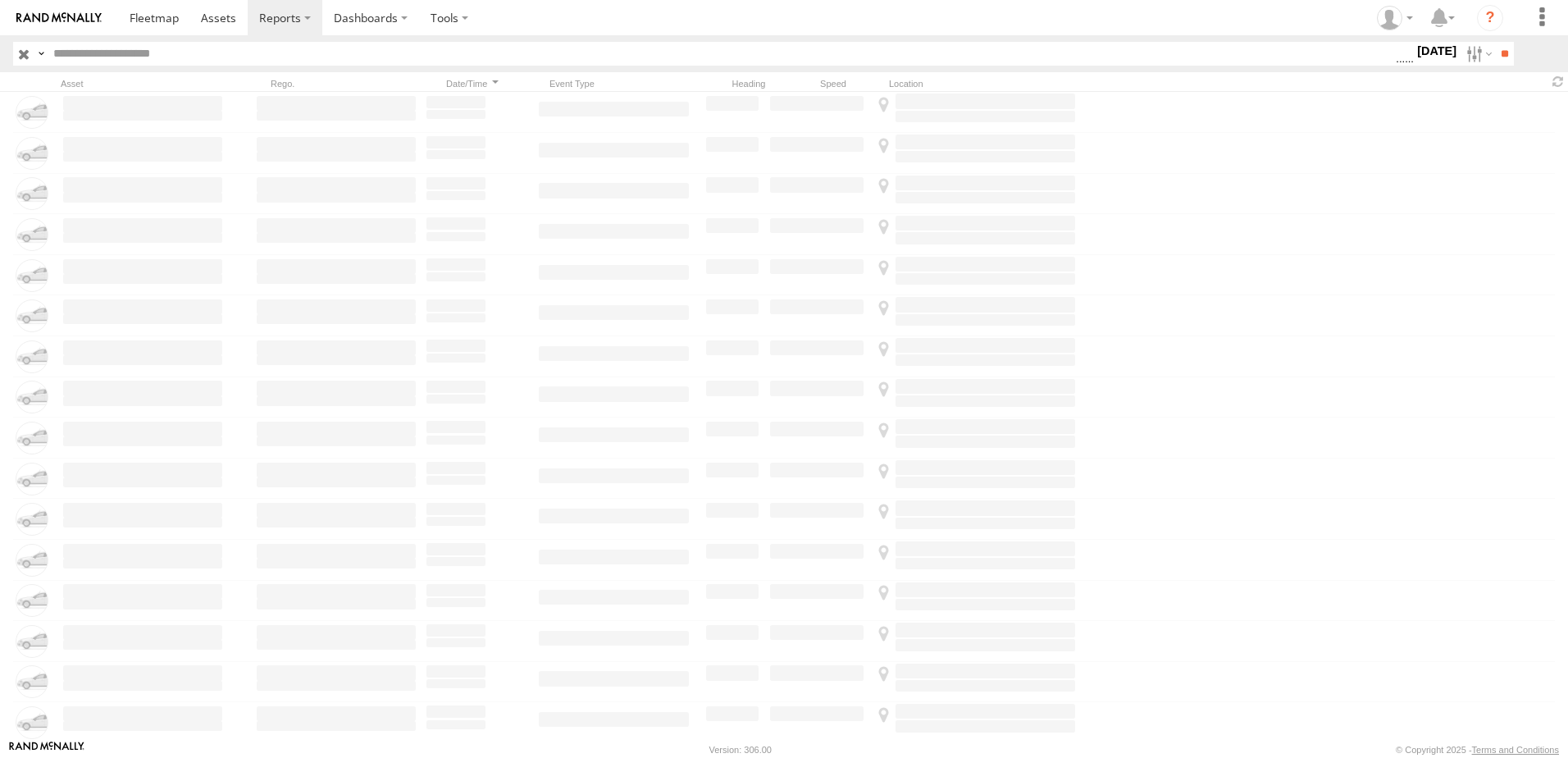
click at [1421, 51] on label "[DATE]" at bounding box center [1437, 51] width 46 height 18
click at [0, 0] on span "Seatbelt Alarm" at bounding box center [0, 0] width 0 height 0
click at [0, 0] on span "Possible Fatigue" at bounding box center [0, 0] width 0 height 0
click at [0, 0] on span "Lane Departure" at bounding box center [0, 0] width 0 height 0
click at [0, 0] on span "No Driver Detected" at bounding box center [0, 0] width 0 height 0
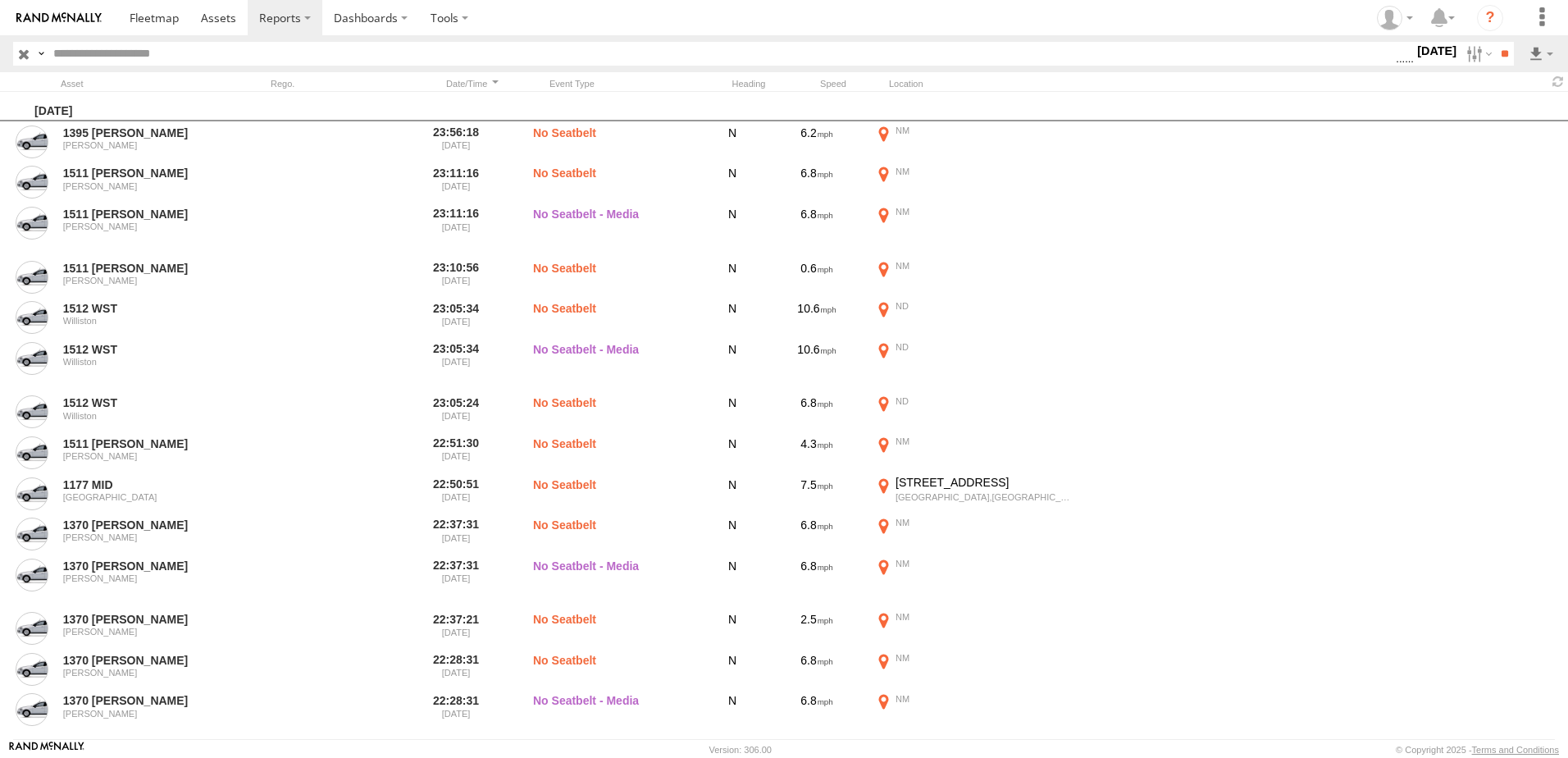
click at [0, 0] on span "Tailgating" at bounding box center [0, 0] width 0 height 0
click at [0, 0] on span "Seatbelt Alarm" at bounding box center [0, 0] width 0 height 0
click at [0, 0] on span "Possible Fatigue" at bounding box center [0, 0] width 0 height 0
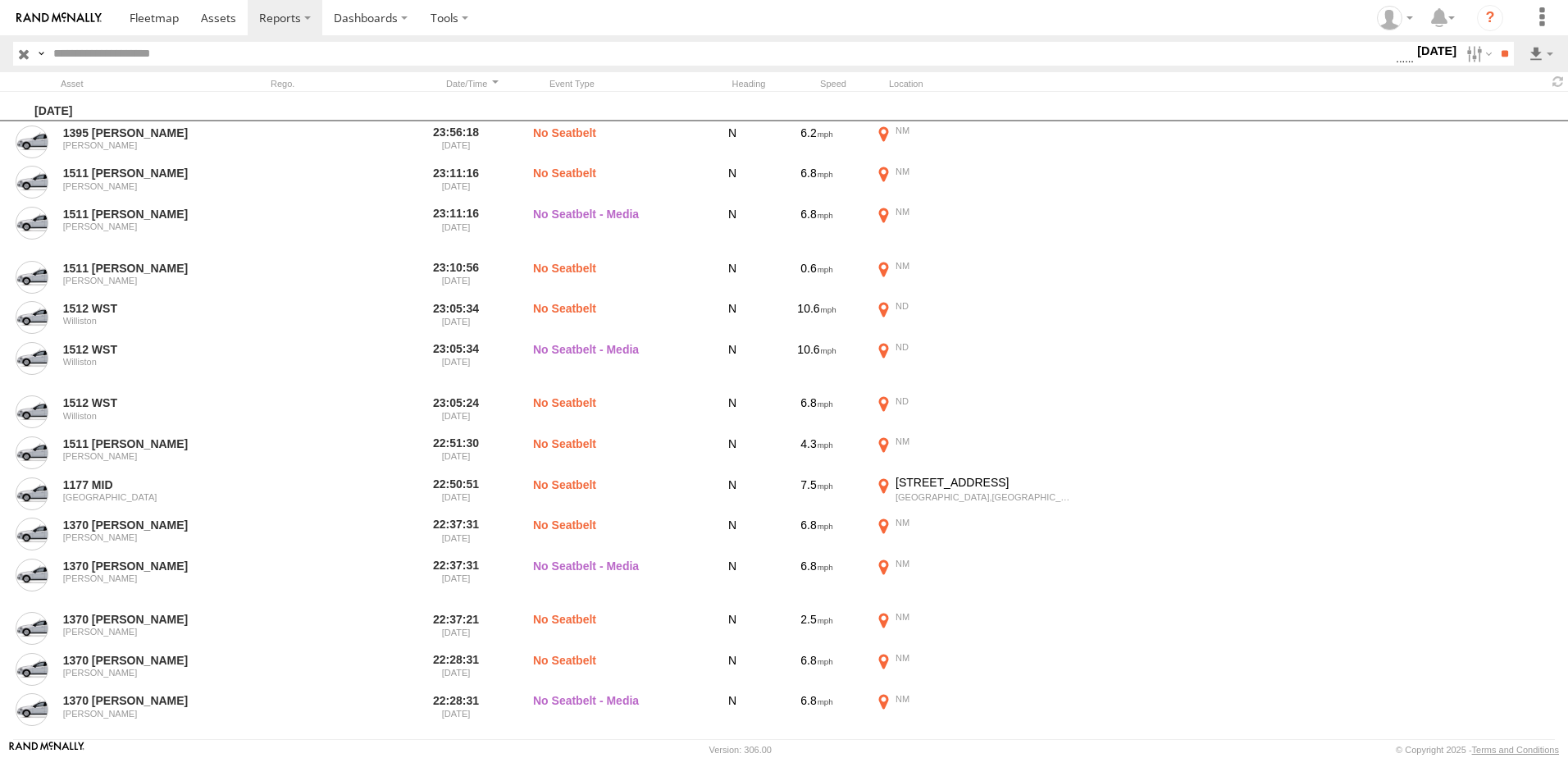
click at [0, 0] on span "No Driver Detected" at bounding box center [0, 0] width 0 height 0
click at [1509, 53] on input "**" at bounding box center [1504, 54] width 19 height 24
click at [1489, 108] on link at bounding box center [1497, 113] width 100 height 25
click at [1064, 19] on section at bounding box center [841, 17] width 1446 height 35
